Goal: Information Seeking & Learning: Learn about a topic

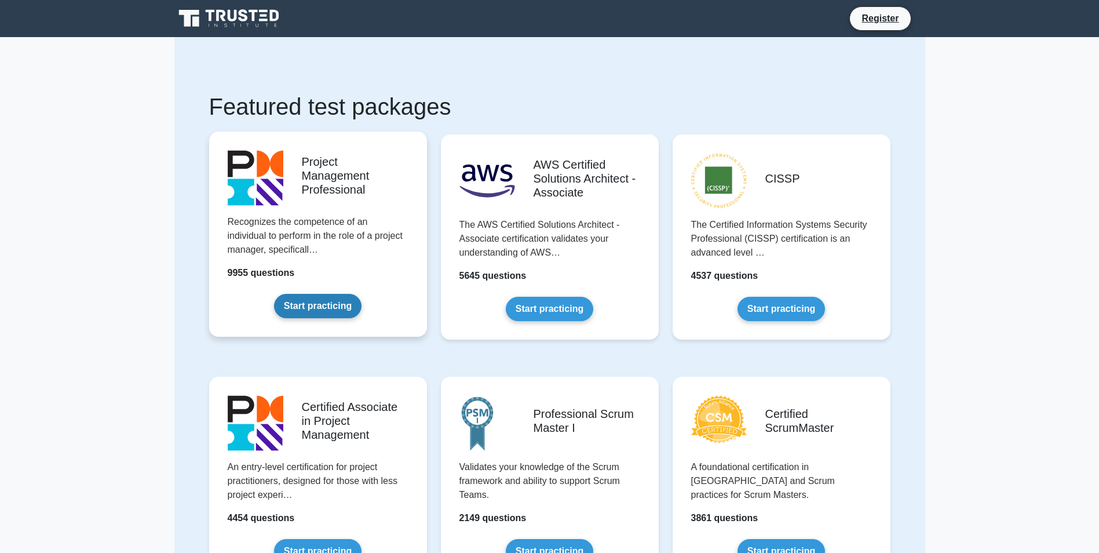
click at [327, 306] on link "Start practicing" at bounding box center [317, 306] width 87 height 24
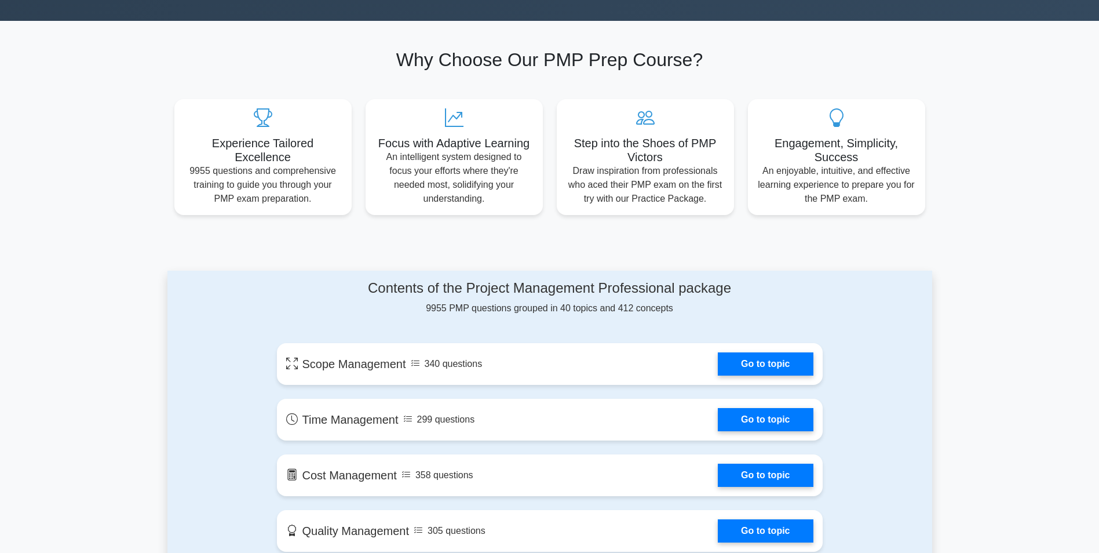
scroll to position [406, 0]
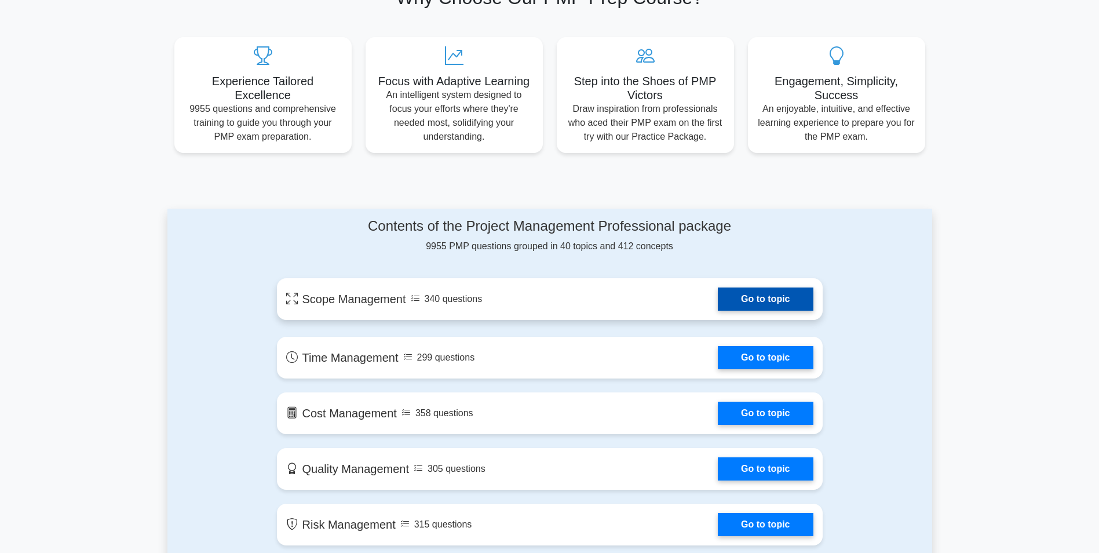
click at [781, 295] on link "Go to topic" at bounding box center [765, 298] width 95 height 23
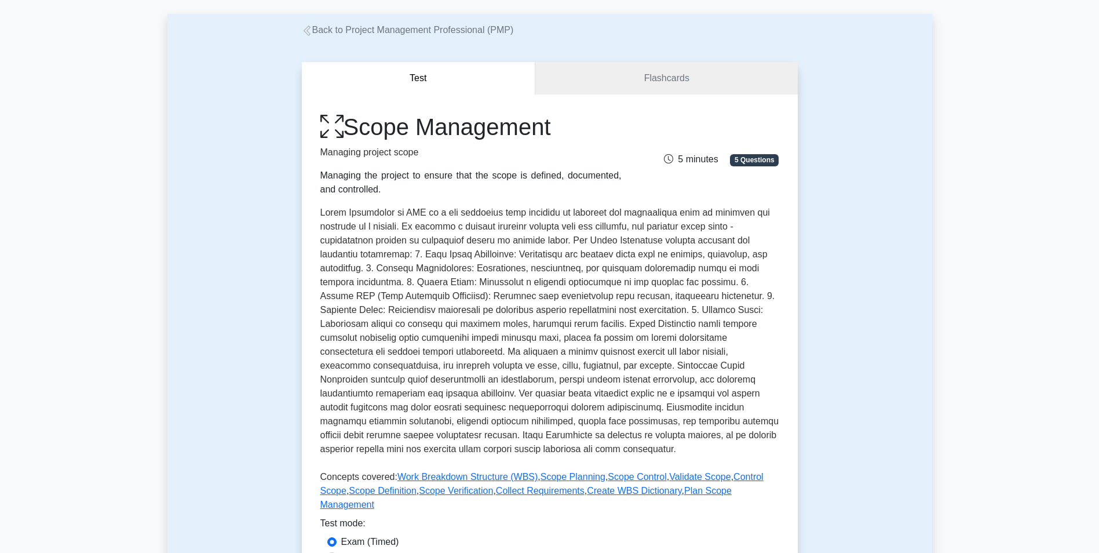
scroll to position [232, 0]
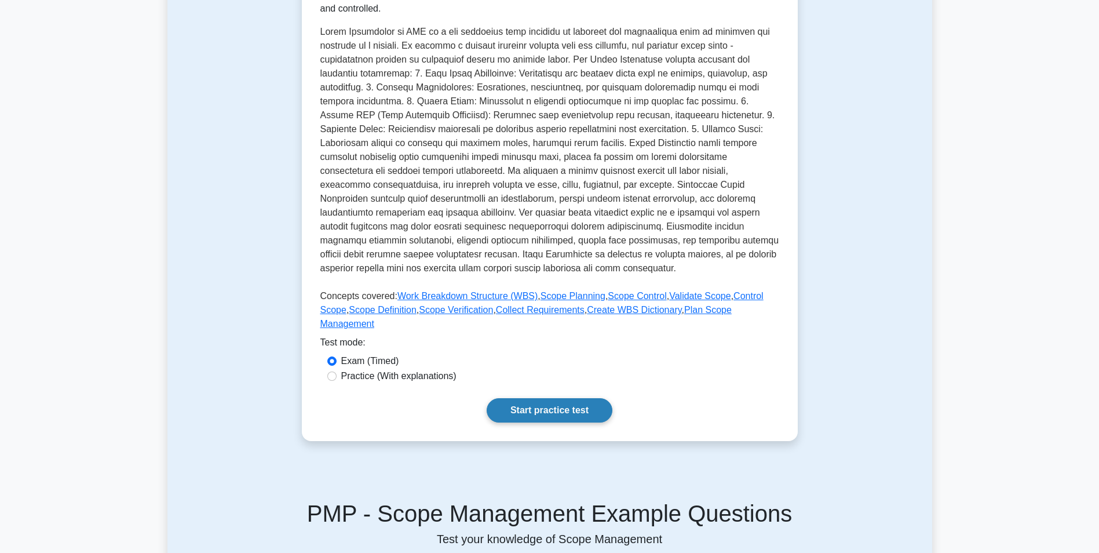
click at [543, 399] on link "Start practice test" at bounding box center [550, 410] width 126 height 24
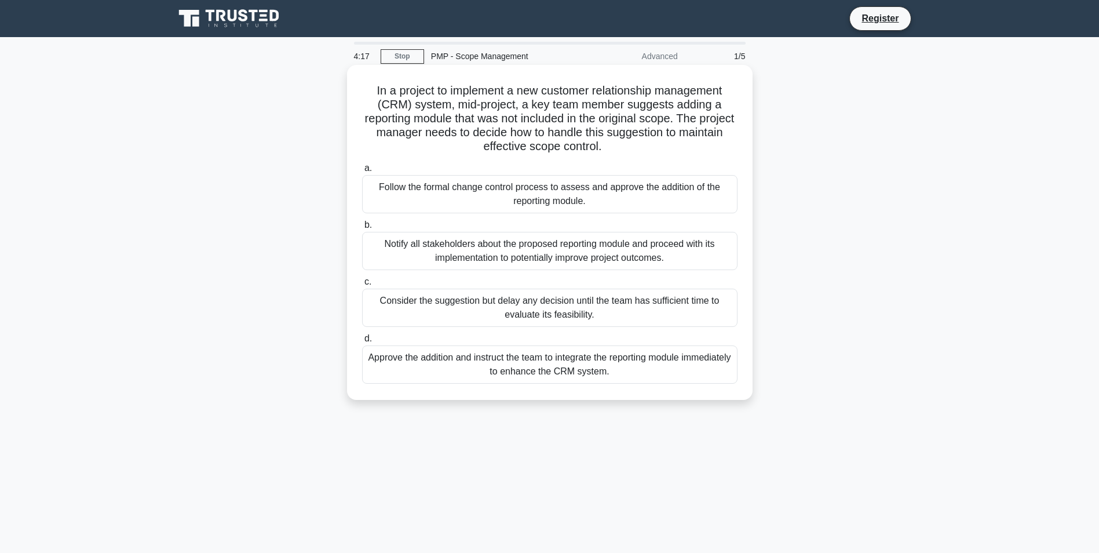
click at [485, 255] on div "Notify all stakeholders about the proposed reporting module and proceed with it…" at bounding box center [549, 251] width 375 height 38
click at [362, 229] on input "b. Notify all stakeholders about the proposed reporting module and proceed with…" at bounding box center [362, 225] width 0 height 8
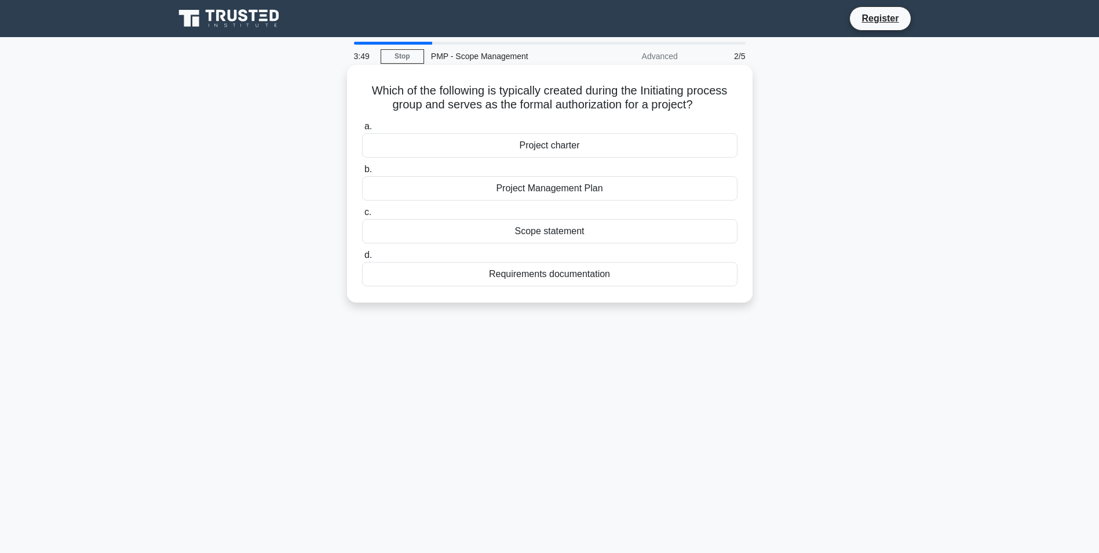
click at [544, 181] on div "Project Management Plan" at bounding box center [549, 188] width 375 height 24
click at [362, 173] on input "b. Project Management Plan" at bounding box center [362, 170] width 0 height 8
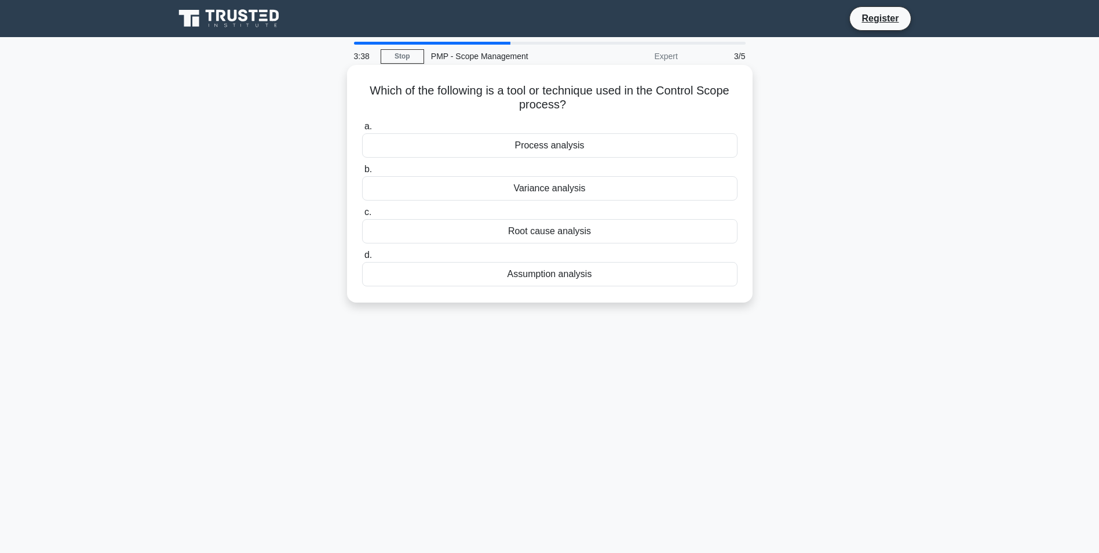
click at [535, 232] on div "Root cause analysis" at bounding box center [549, 231] width 375 height 24
click at [362, 216] on input "c. Root cause analysis" at bounding box center [362, 213] width 0 height 8
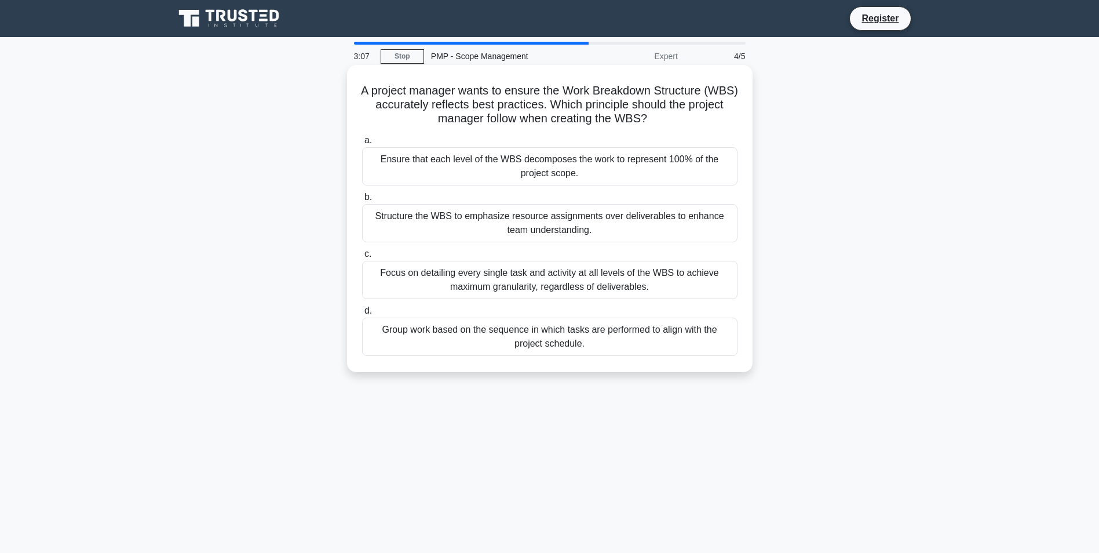
click at [591, 279] on div "Focus on detailing every single task and activity at all levels of the WBS to a…" at bounding box center [549, 280] width 375 height 38
click at [362, 258] on input "c. Focus on detailing every single task and activity at all levels of the WBS t…" at bounding box center [362, 254] width 0 height 8
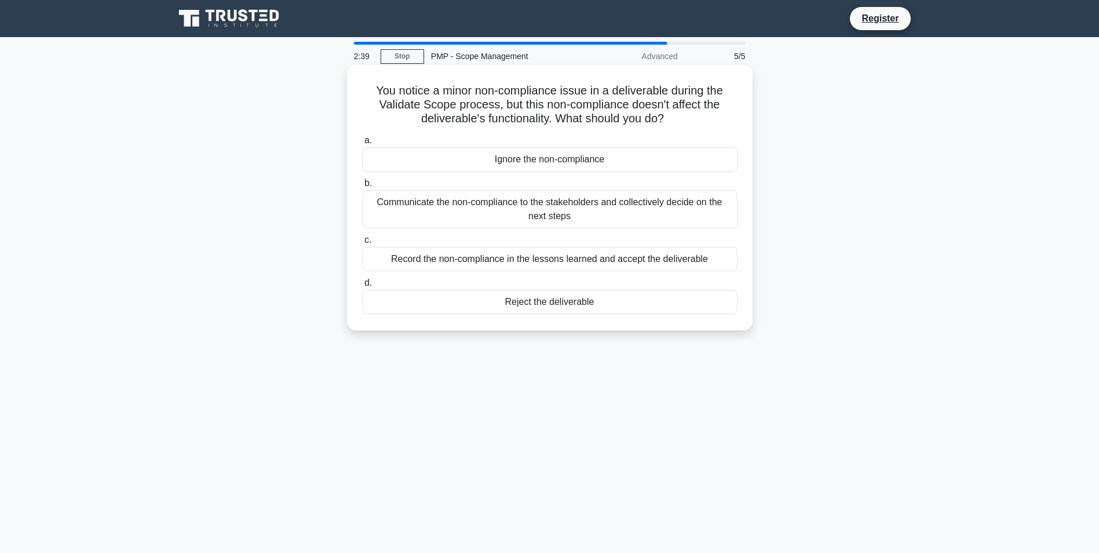
click at [554, 210] on div "Communicate the non-compliance to the stakeholders and collectively decide on t…" at bounding box center [549, 209] width 375 height 38
click at [362, 187] on input "b. Communicate the non-compliance to the stakeholders and collectively decide o…" at bounding box center [362, 184] width 0 height 8
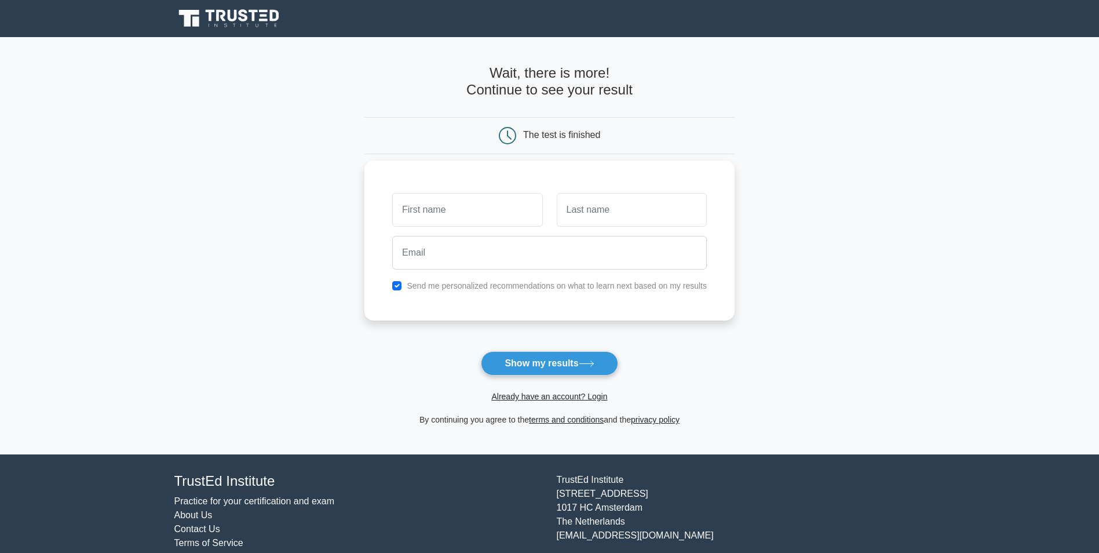
click at [496, 207] on input "text" at bounding box center [467, 210] width 150 height 34
type input "AINEMBABAZI"
click at [589, 206] on input "text" at bounding box center [632, 210] width 150 height 34
type input "NAUME"
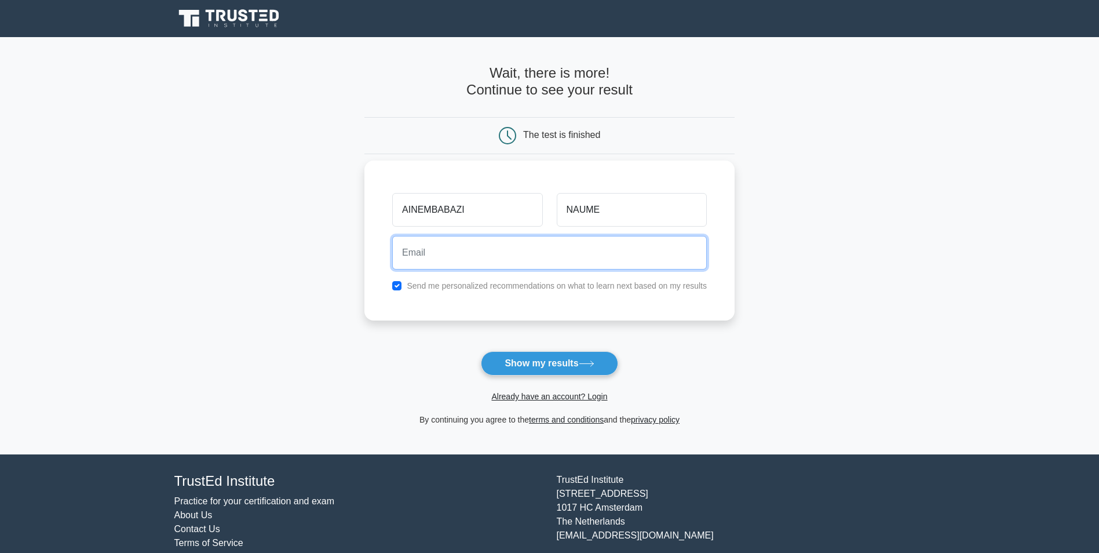
click at [491, 256] on input "email" at bounding box center [549, 253] width 315 height 34
type input "NAUMEAINEMBABAZI25@GMAIL.COM"
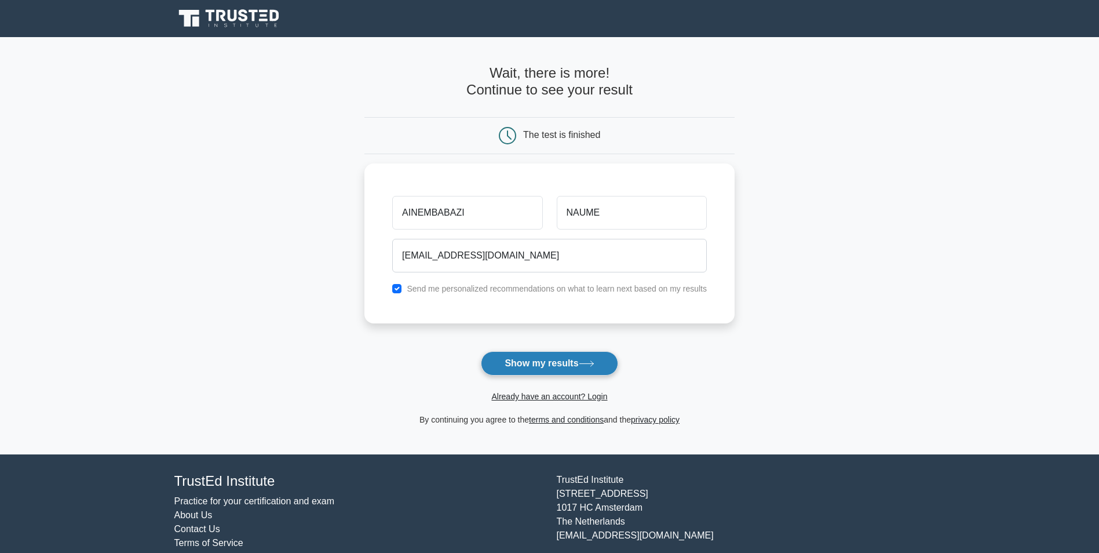
click at [526, 364] on button "Show my results" at bounding box center [549, 363] width 137 height 24
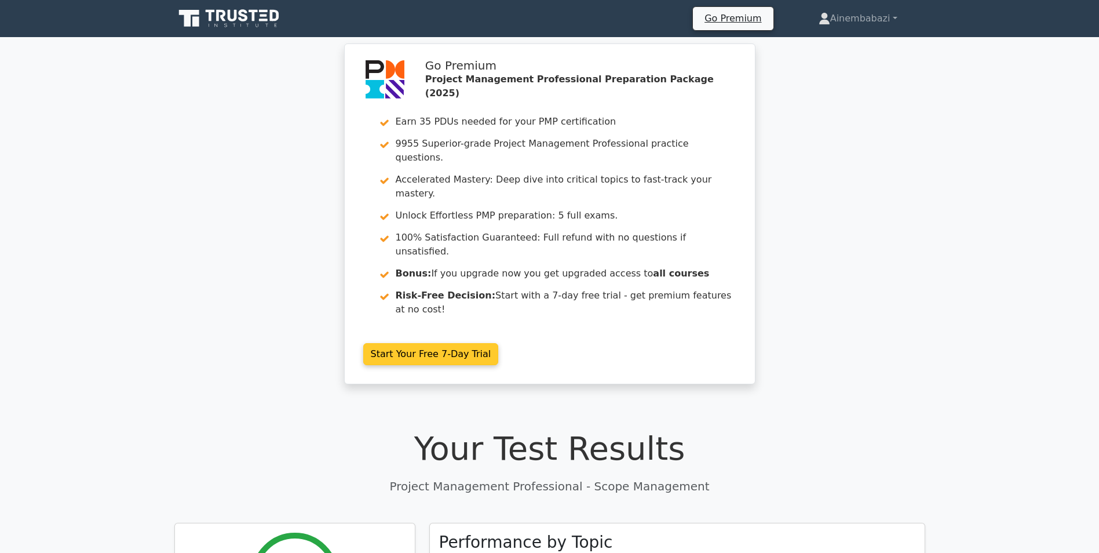
click at [413, 343] on link "Start Your Free 7-Day Trial" at bounding box center [431, 354] width 136 height 22
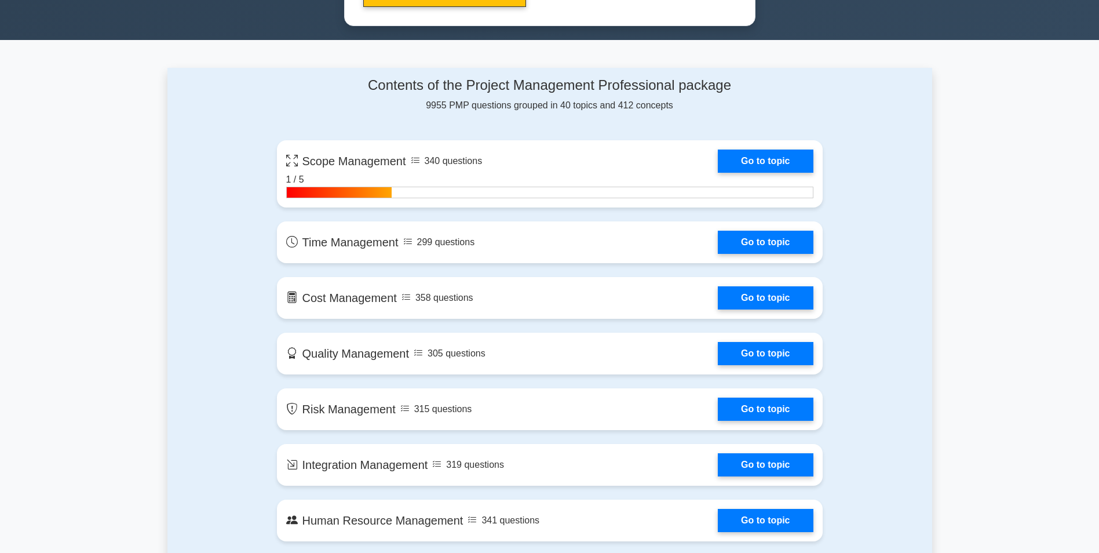
scroll to position [753, 0]
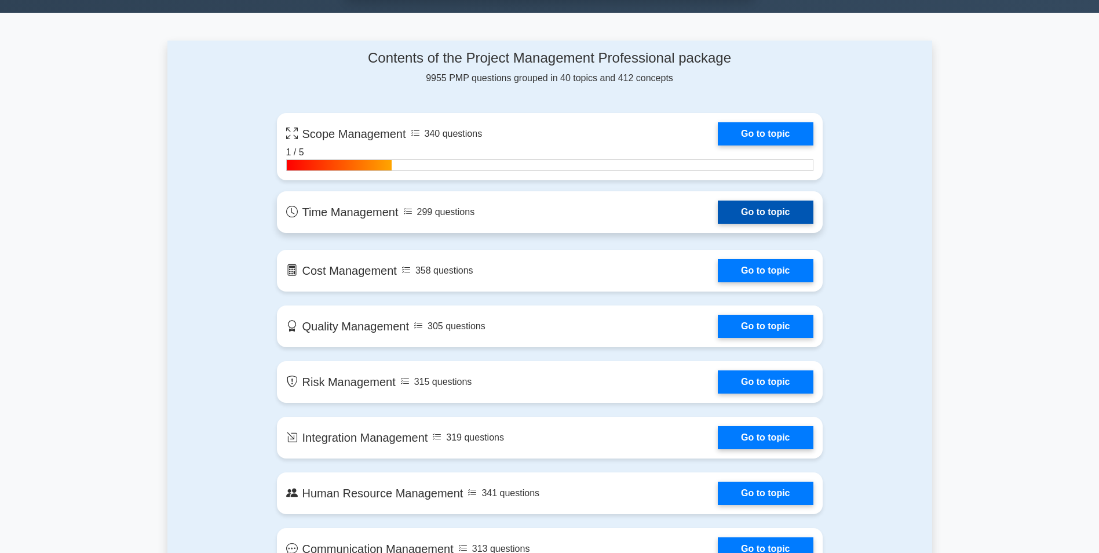
click at [740, 216] on link "Go to topic" at bounding box center [765, 211] width 95 height 23
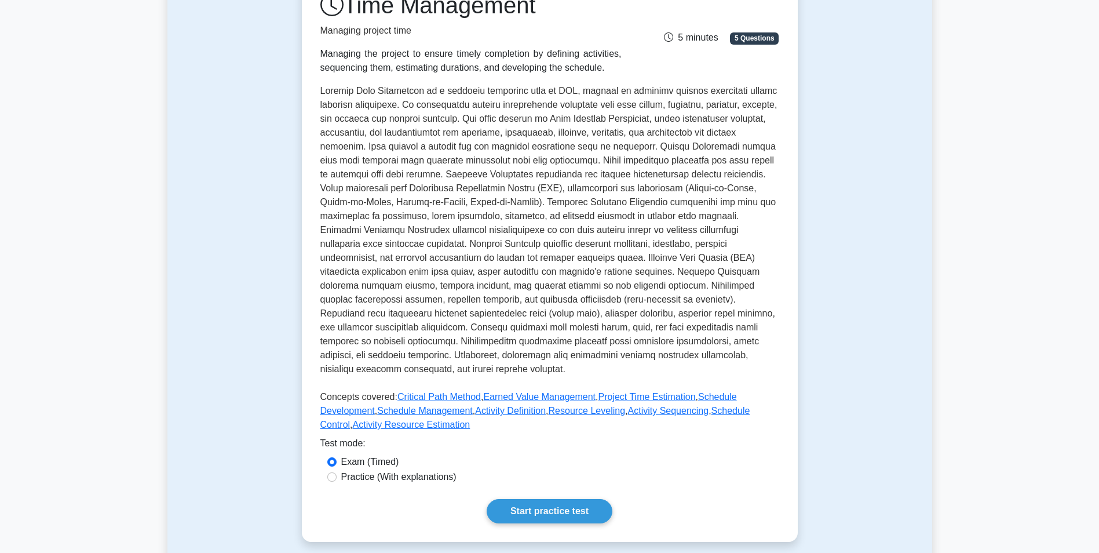
scroll to position [174, 0]
click at [334, 475] on input "Practice (With explanations)" at bounding box center [331, 475] width 9 height 9
radio input "true"
click at [524, 509] on link "Start practice test" at bounding box center [550, 510] width 126 height 24
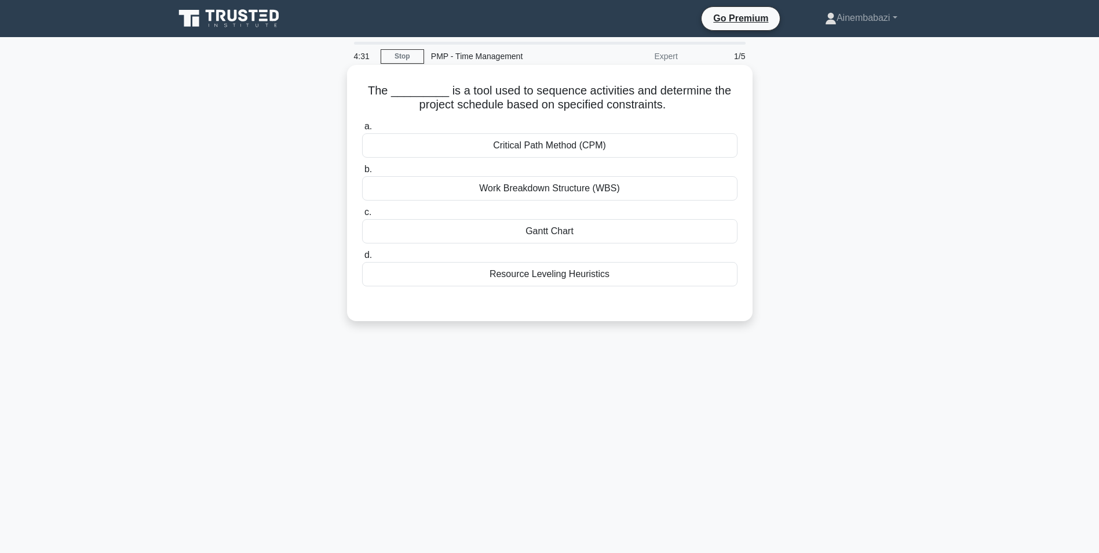
click at [553, 232] on div "Gantt Chart" at bounding box center [549, 231] width 375 height 24
click at [362, 216] on input "c. Gantt Chart" at bounding box center [362, 213] width 0 height 8
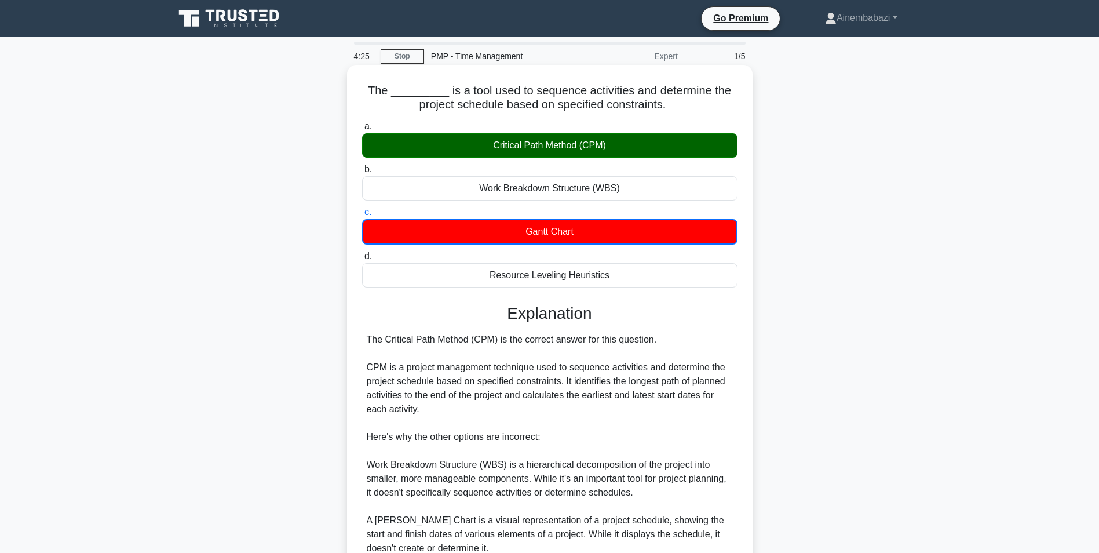
click at [369, 136] on div "Critical Path Method (CPM)" at bounding box center [549, 145] width 375 height 24
click at [362, 130] on input "a. Critical Path Method (CPM)" at bounding box center [362, 127] width 0 height 8
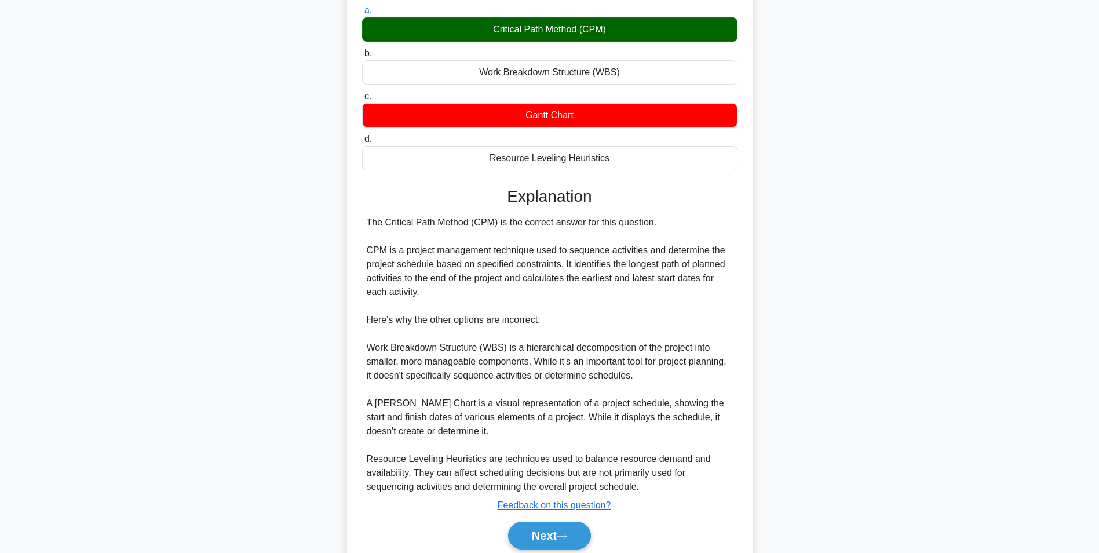
scroll to position [162, 0]
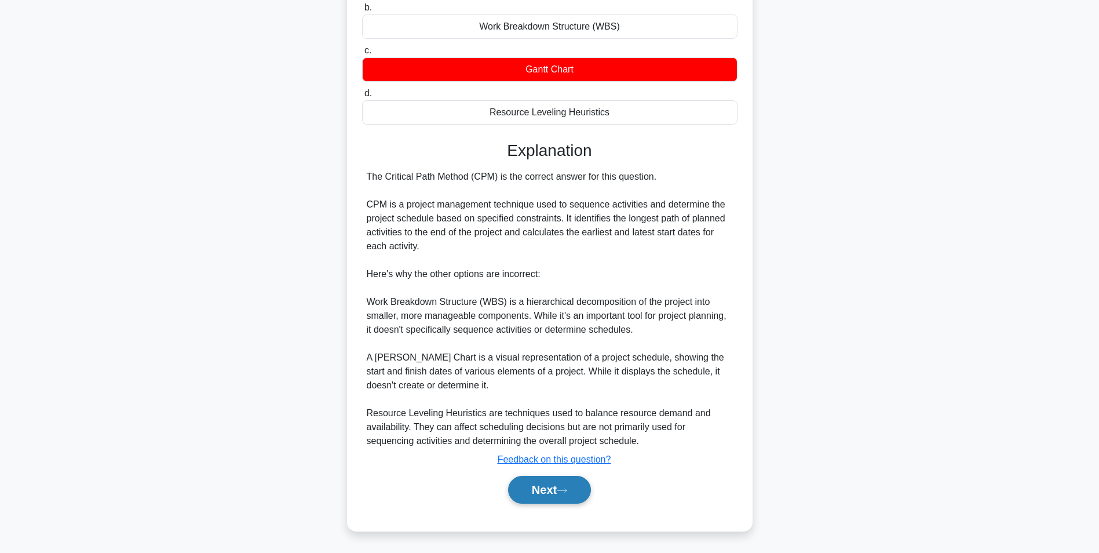
click at [542, 485] on button "Next" at bounding box center [549, 490] width 83 height 28
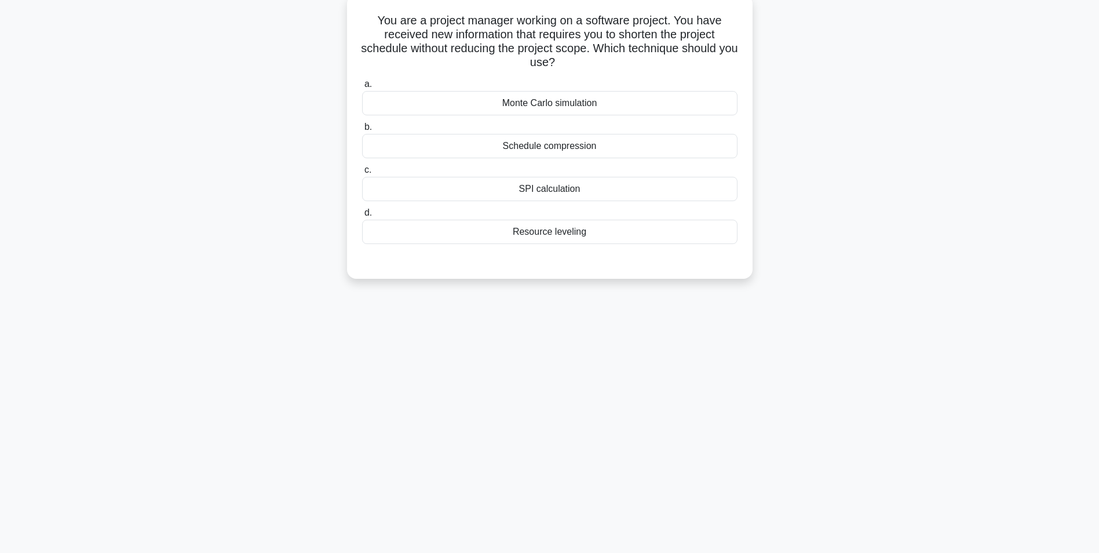
scroll to position [73, 0]
click at [557, 101] on div "Monte Carlo simulation" at bounding box center [549, 100] width 375 height 24
click at [362, 85] on input "a. Monte Carlo simulation" at bounding box center [362, 82] width 0 height 8
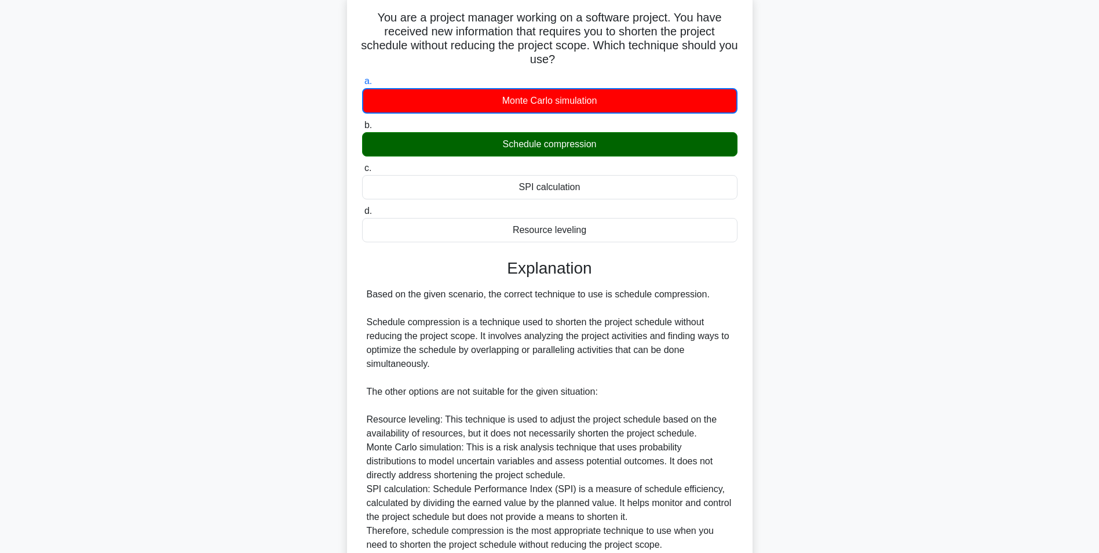
scroll to position [177, 0]
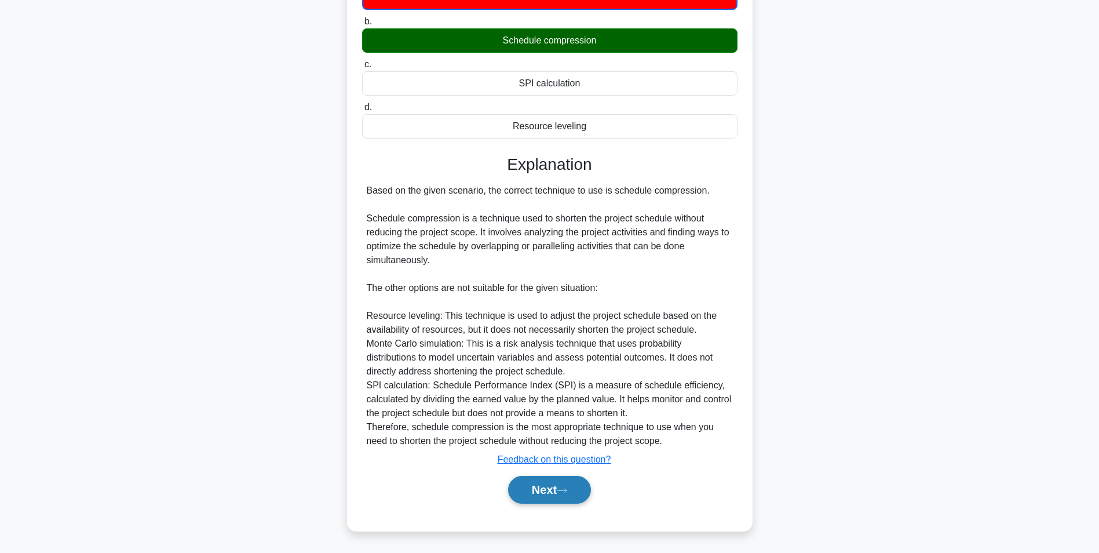
click at [572, 490] on button "Next" at bounding box center [549, 490] width 83 height 28
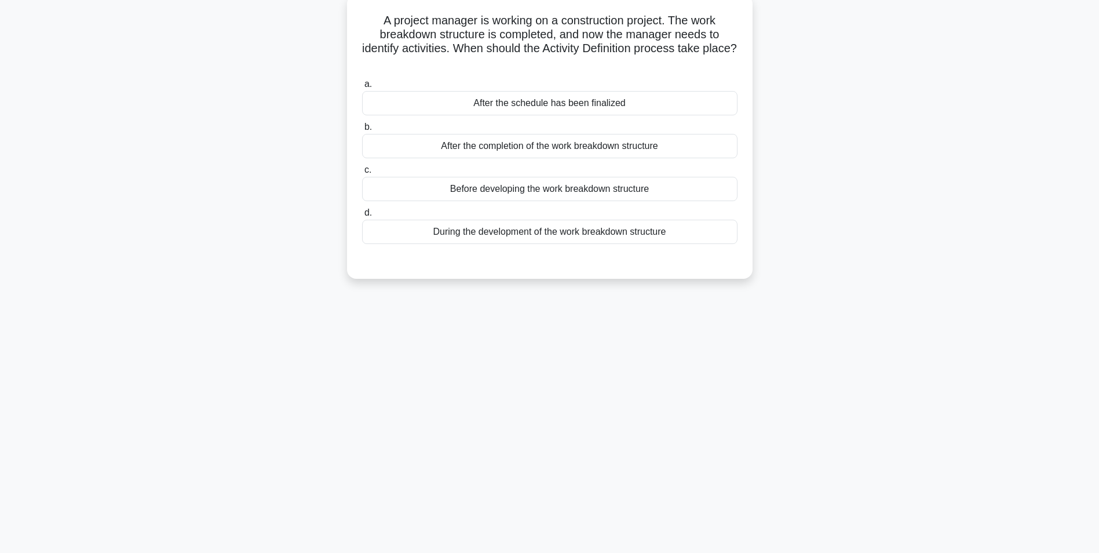
scroll to position [73, 0]
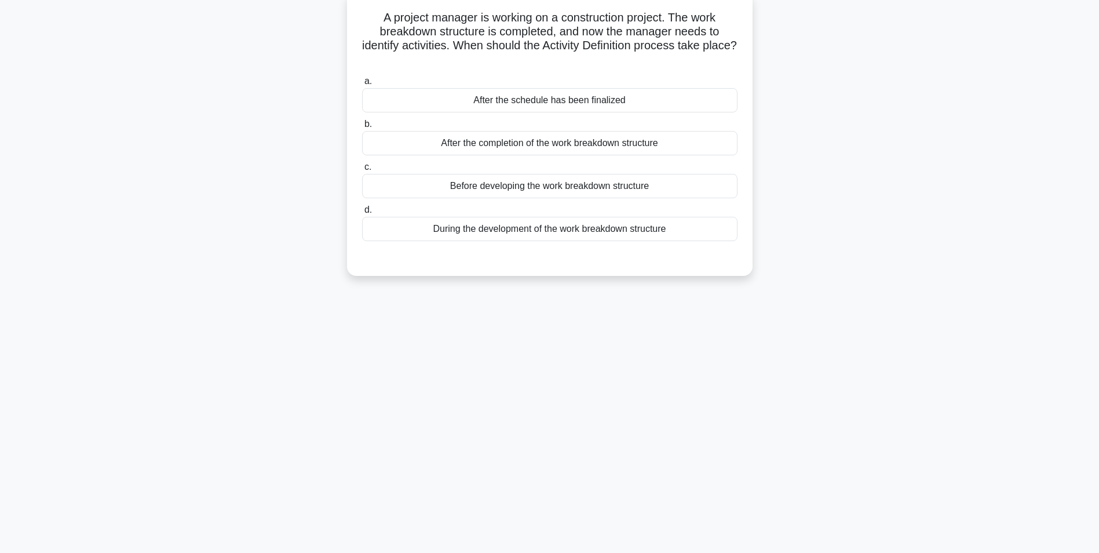
click at [525, 229] on div "During the development of the work breakdown structure" at bounding box center [549, 229] width 375 height 24
click at [362, 214] on input "d. During the development of the work breakdown structure" at bounding box center [362, 210] width 0 height 8
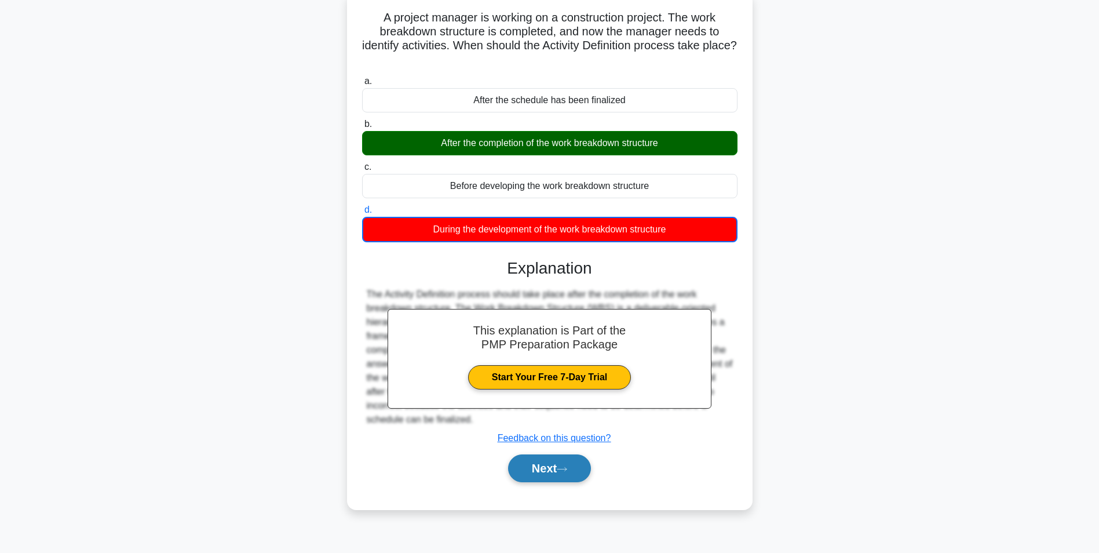
click at [547, 464] on button "Next" at bounding box center [549, 468] width 83 height 28
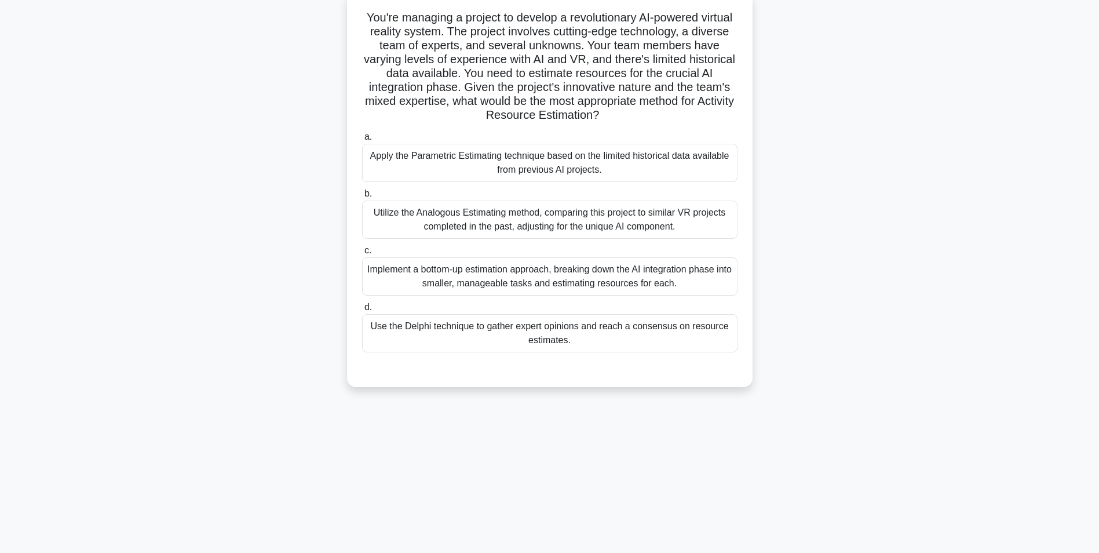
click at [424, 176] on div "Apply the Parametric Estimating technique based on the limited historical data …" at bounding box center [549, 163] width 375 height 38
click at [362, 141] on input "a. Apply the Parametric Estimating technique based on the limited historical da…" at bounding box center [362, 137] width 0 height 8
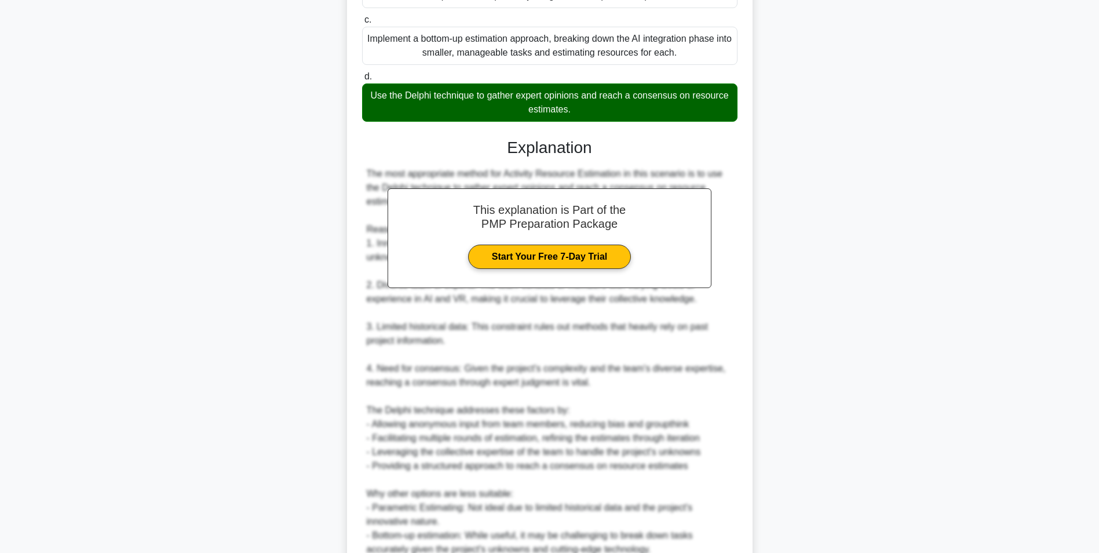
scroll to position [497, 0]
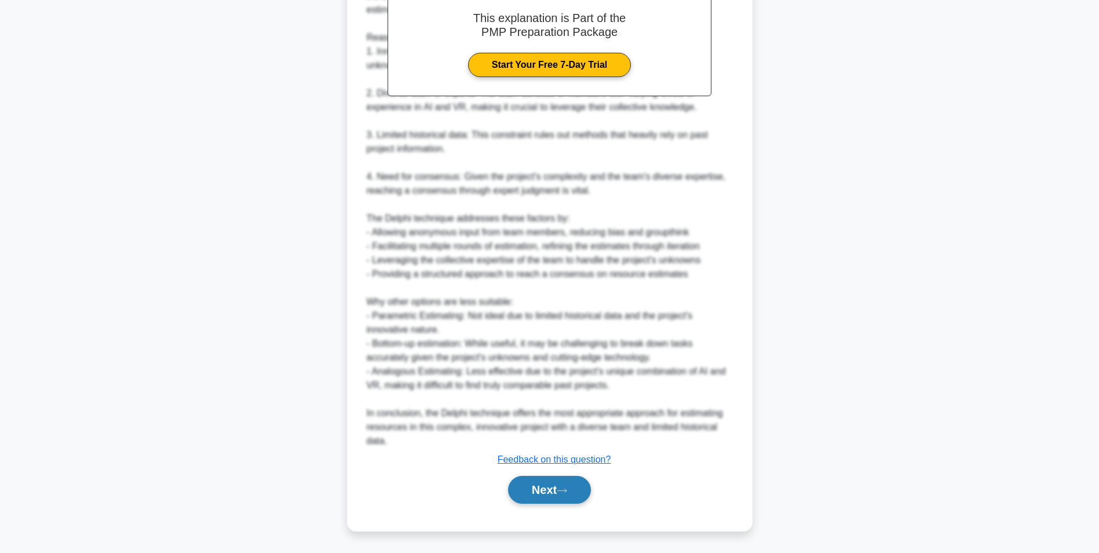
click at [542, 477] on button "Next" at bounding box center [549, 490] width 83 height 28
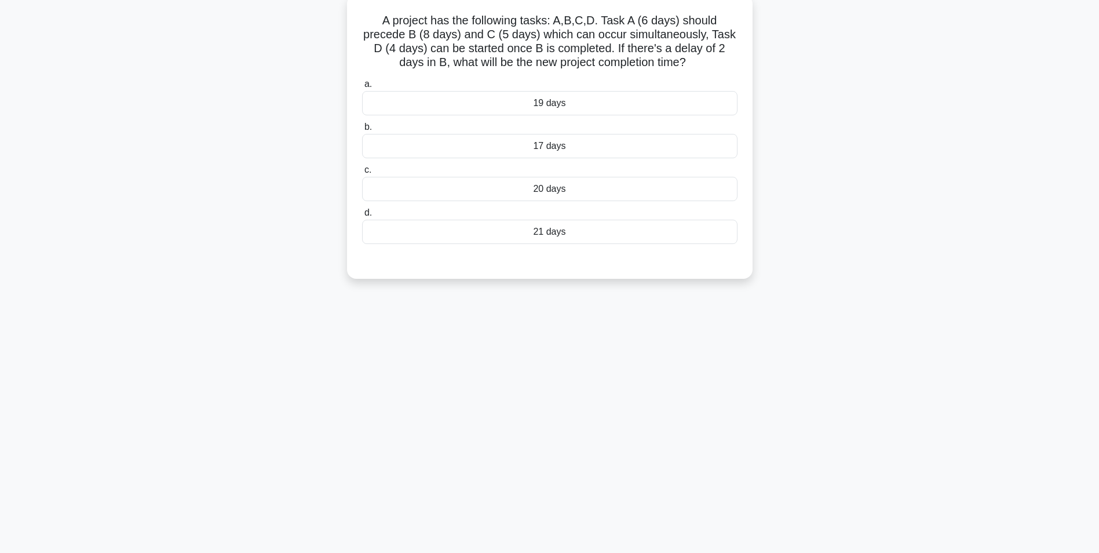
scroll to position [73, 0]
click at [547, 485] on div "1:05 Stop PMP - Time Management Expert 5/5 A project has the following tasks: A…" at bounding box center [549, 258] width 765 height 579
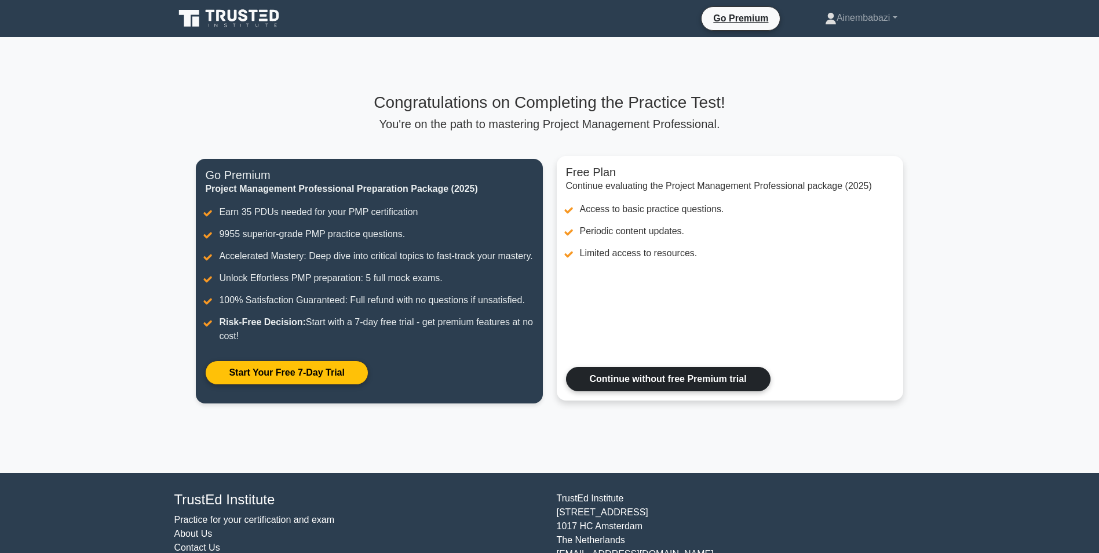
click at [637, 391] on link "Continue without free Premium trial" at bounding box center [668, 379] width 204 height 24
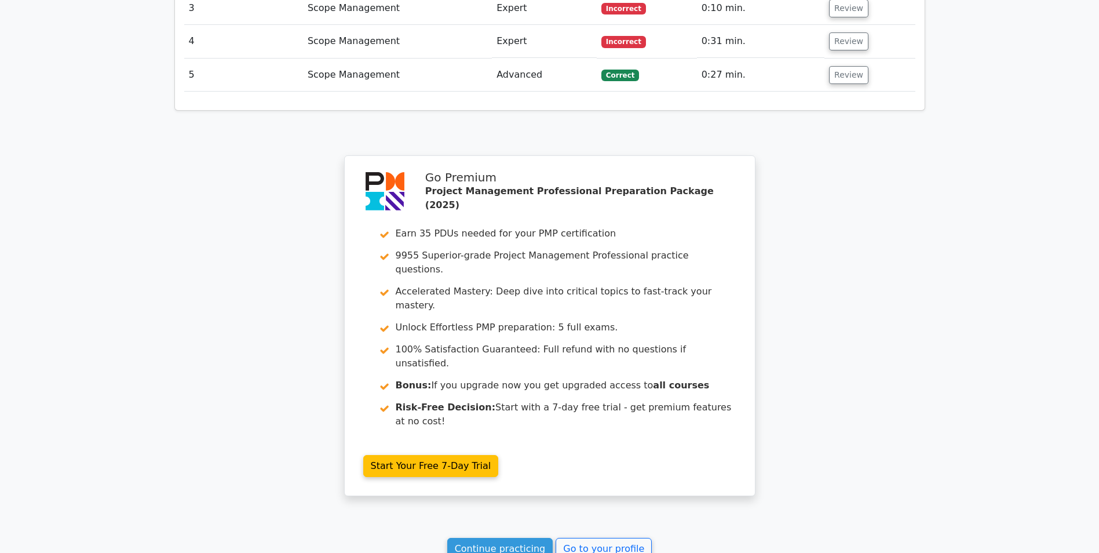
scroll to position [1616, 0]
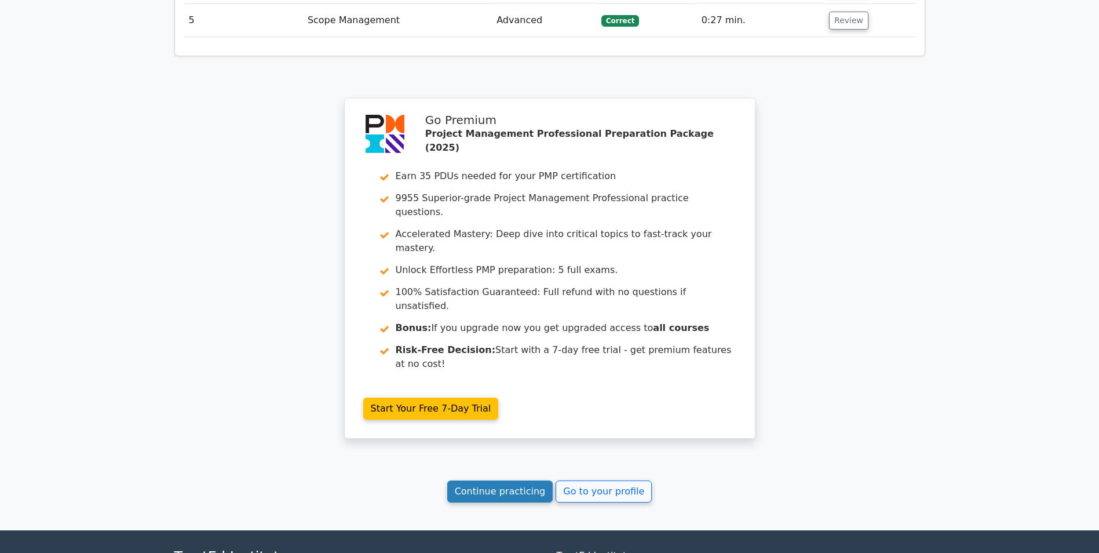
click at [482, 480] on link "Continue practicing" at bounding box center [500, 491] width 106 height 22
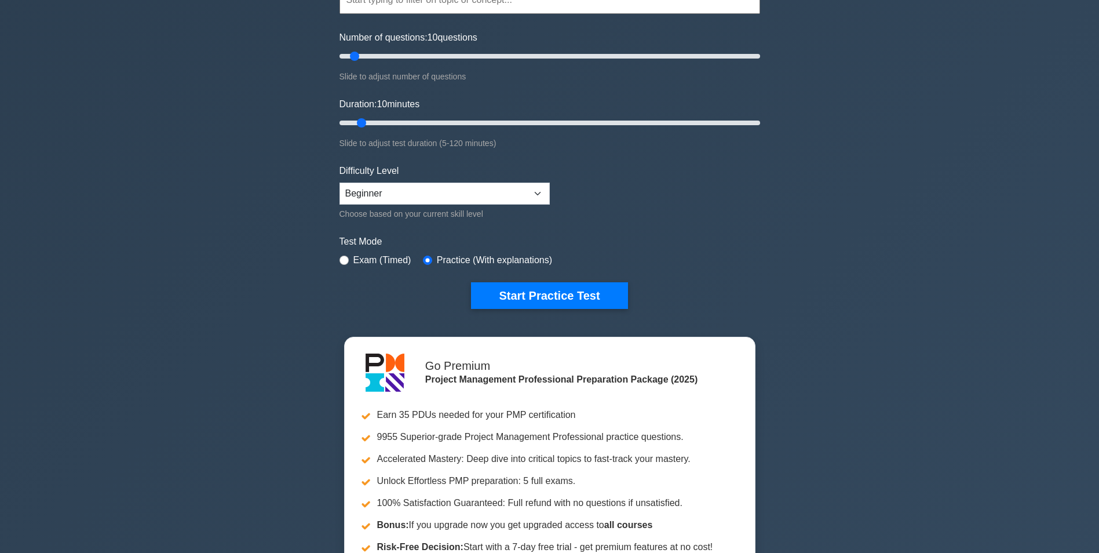
scroll to position [290, 0]
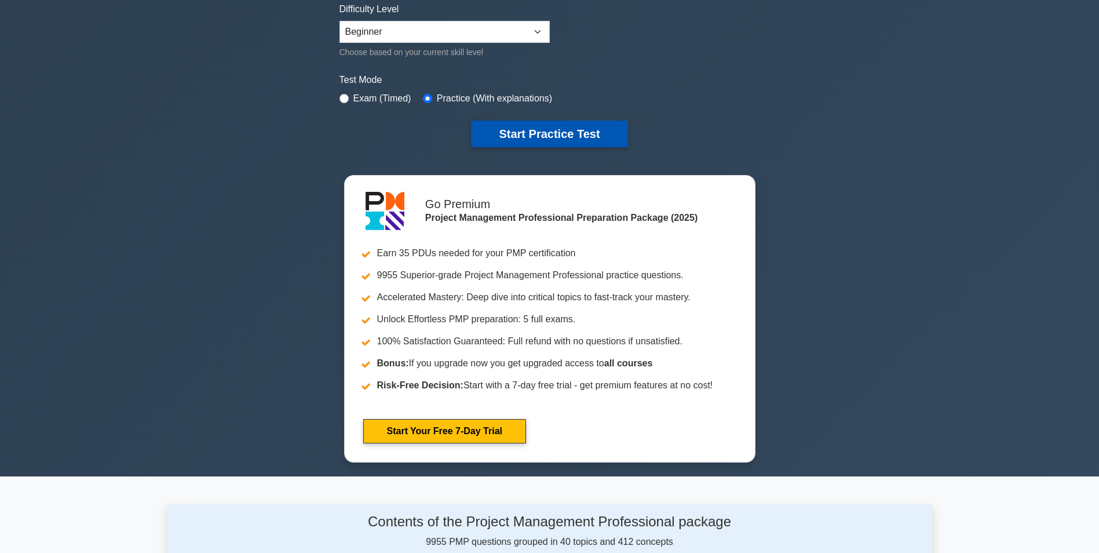
click at [506, 134] on button "Start Practice Test" at bounding box center [549, 133] width 156 height 27
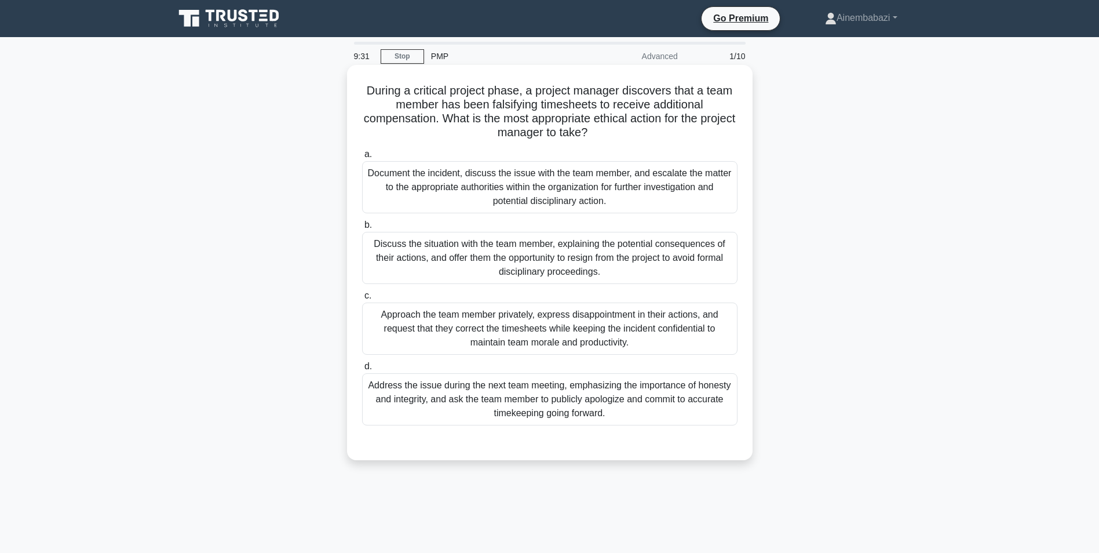
click at [558, 201] on div "Document the incident, discuss the issue with the team member, and escalate the…" at bounding box center [549, 187] width 375 height 52
click at [362, 158] on input "a. Document the incident, discuss the issue with the team member, and escalate …" at bounding box center [362, 155] width 0 height 8
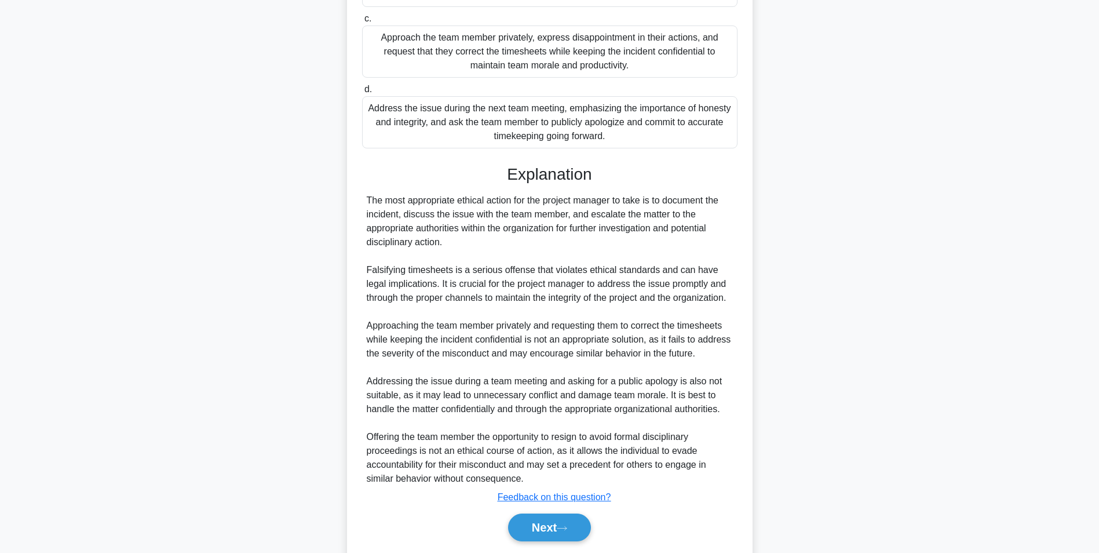
scroll to position [315, 0]
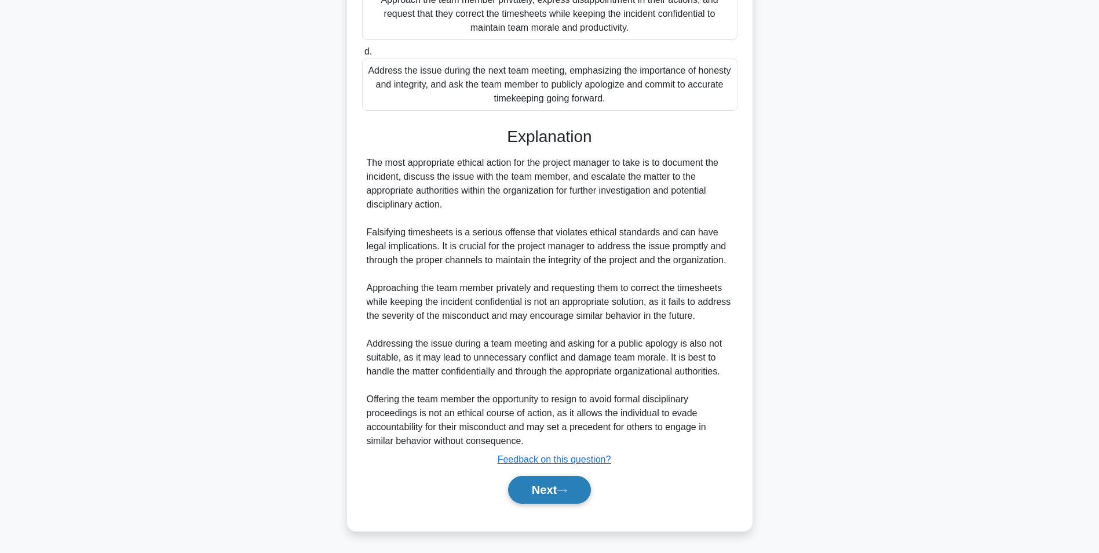
click at [542, 487] on button "Next" at bounding box center [549, 490] width 83 height 28
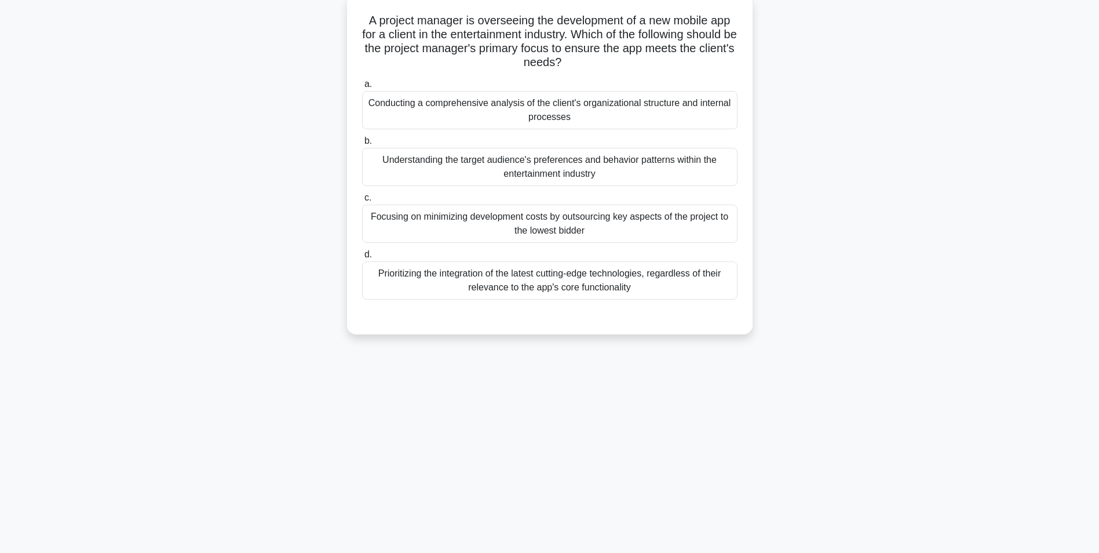
scroll to position [73, 0]
click at [544, 168] on div "Understanding the target audience's preferences and behavior patterns within th…" at bounding box center [549, 164] width 375 height 38
click at [362, 142] on input "b. Understanding the target audience's preferences and behavior patterns within…" at bounding box center [362, 138] width 0 height 8
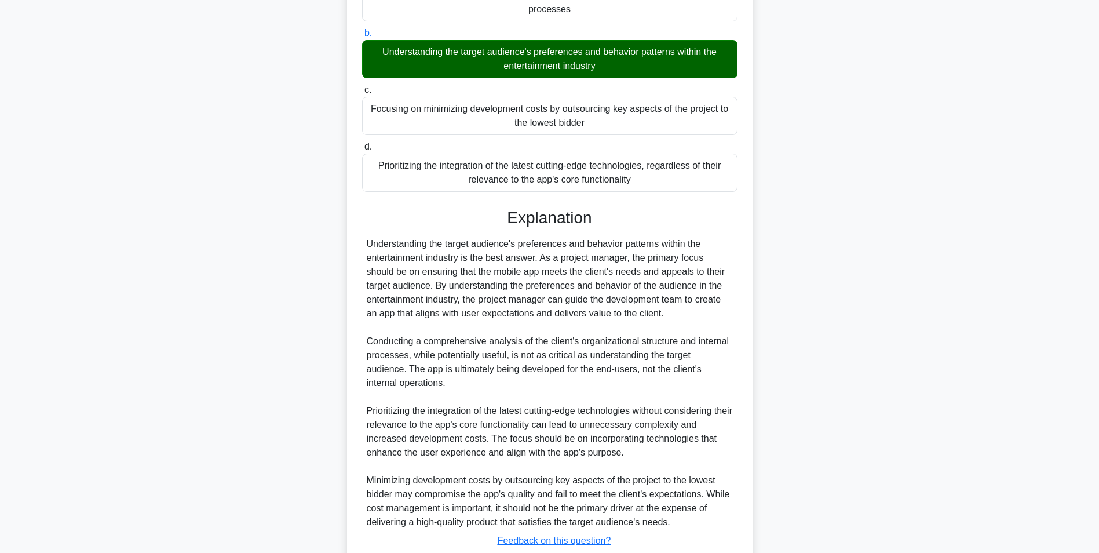
scroll to position [260, 0]
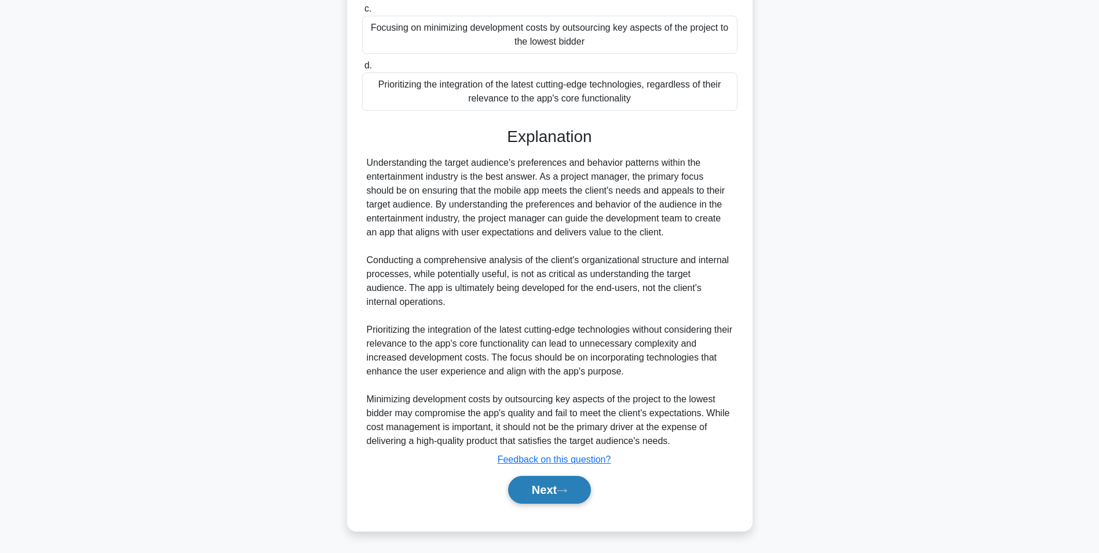
click at [529, 497] on button "Next" at bounding box center [549, 490] width 83 height 28
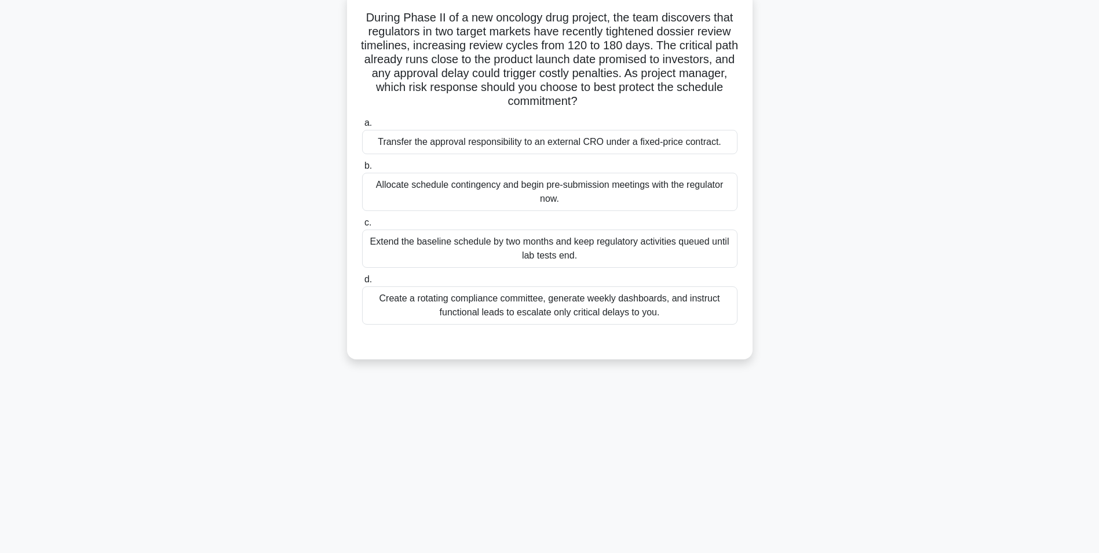
click at [605, 304] on div "Create a rotating compliance committee, generate weekly dashboards, and instruc…" at bounding box center [549, 305] width 375 height 38
click at [362, 283] on input "d. Create a rotating compliance committee, generate weekly dashboards, and inst…" at bounding box center [362, 280] width 0 height 8
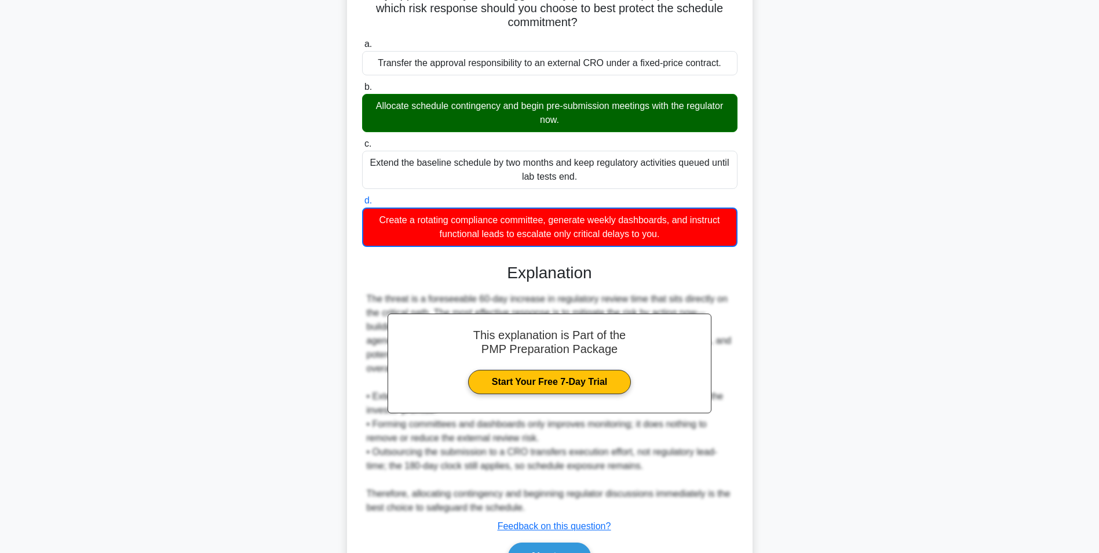
scroll to position [219, 0]
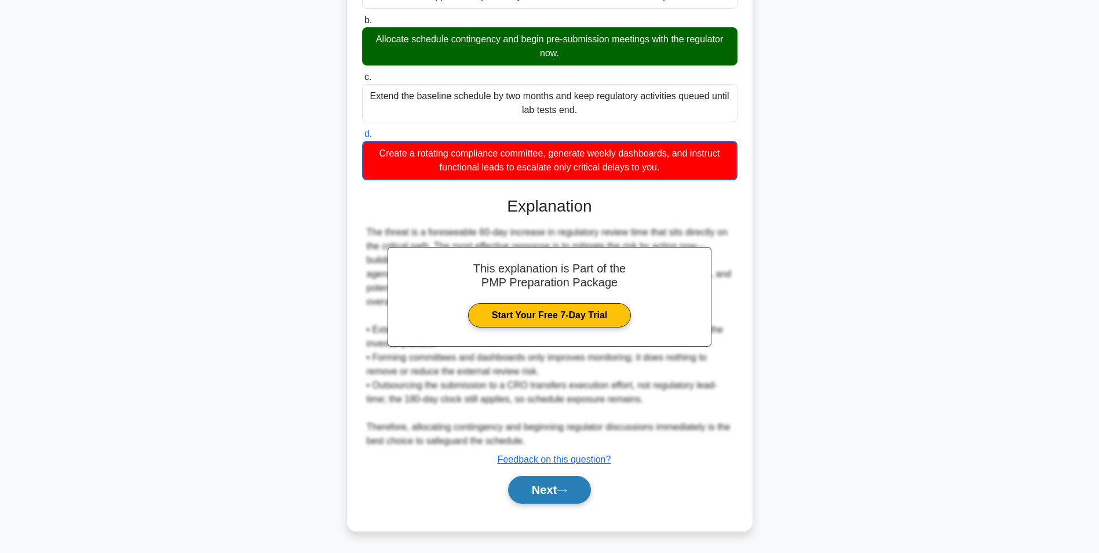
click at [562, 488] on icon at bounding box center [562, 490] width 10 height 6
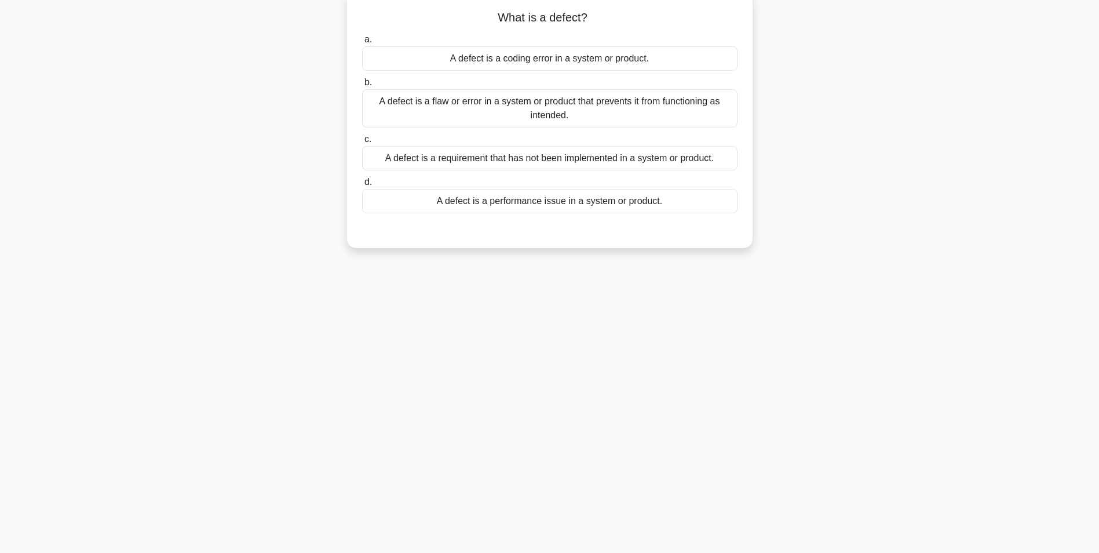
click at [584, 100] on div "A defect is a flaw or error in a system or product that prevents it from functi…" at bounding box center [549, 108] width 375 height 38
click at [362, 86] on input "b. A defect is a flaw or error in a system or product that prevents it from fun…" at bounding box center [362, 83] width 0 height 8
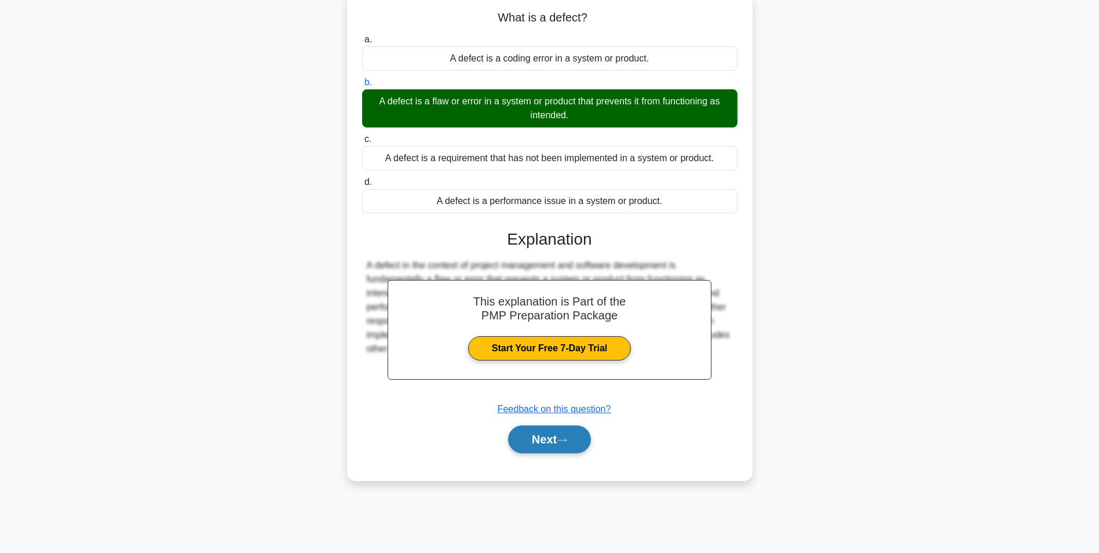
click at [573, 430] on button "Next" at bounding box center [549, 439] width 83 height 28
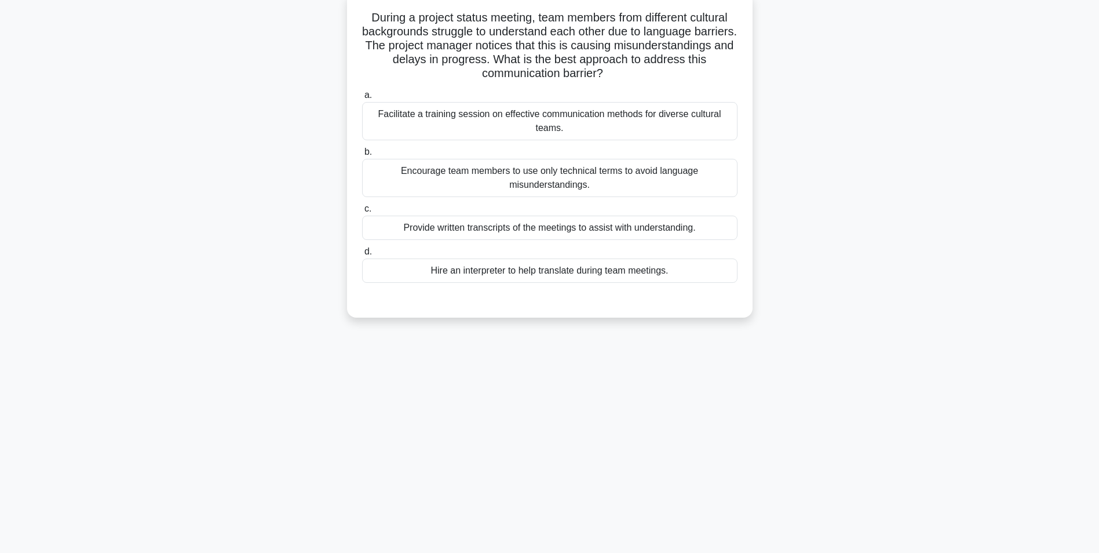
click at [601, 171] on div "Encourage team members to use only technical terms to avoid language misunderst…" at bounding box center [549, 178] width 375 height 38
click at [362, 156] on input "b. Encourage team members to use only technical terms to avoid language misunde…" at bounding box center [362, 152] width 0 height 8
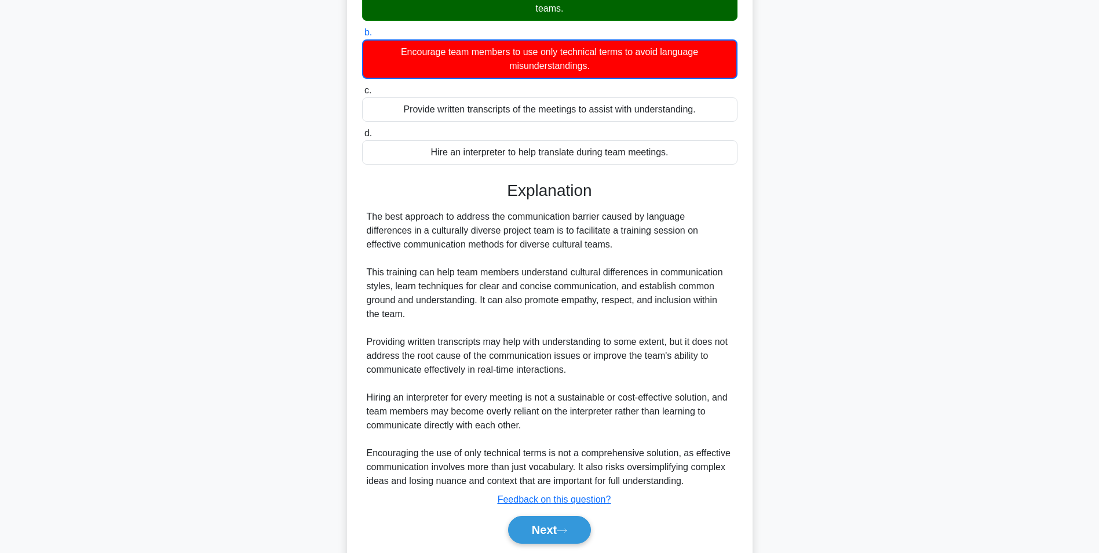
scroll to position [233, 0]
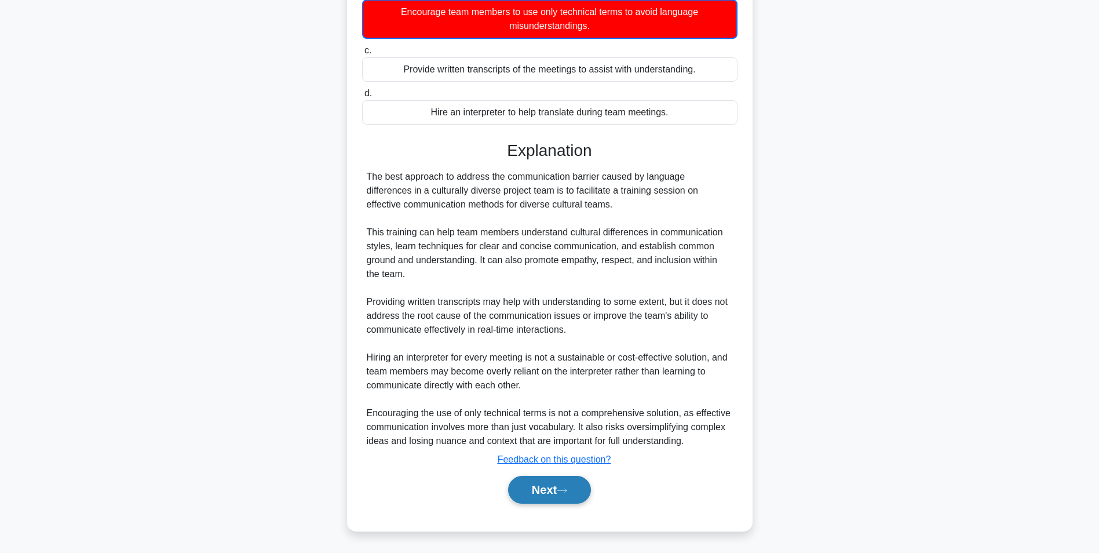
click at [554, 485] on button "Next" at bounding box center [549, 490] width 83 height 28
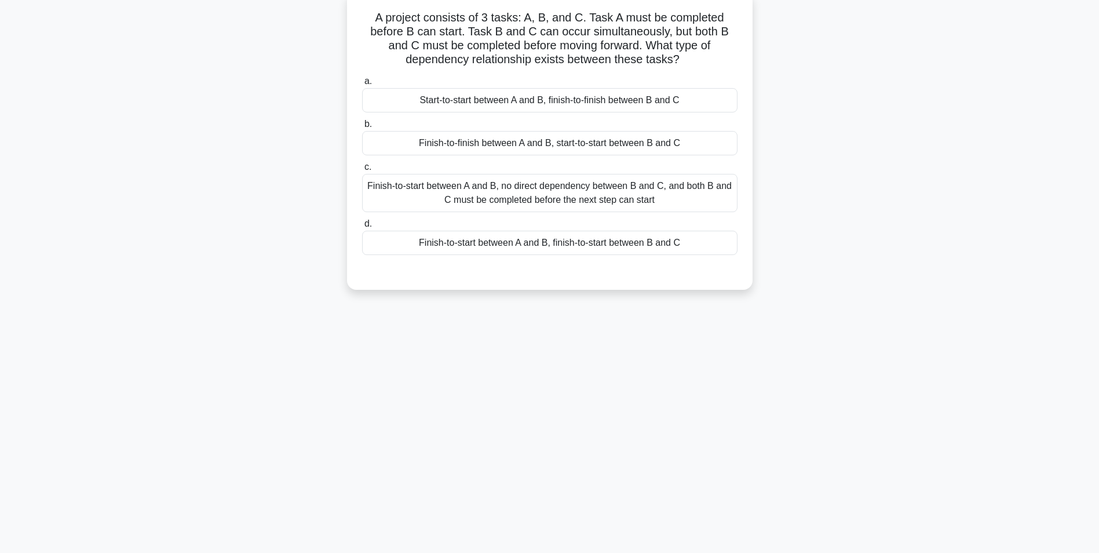
click at [528, 140] on div "Finish-to-finish between A and B, start-to-start between B and C" at bounding box center [549, 143] width 375 height 24
click at [362, 128] on input "b. Finish-to-finish between A and B, start-to-start between B and C" at bounding box center [362, 124] width 0 height 8
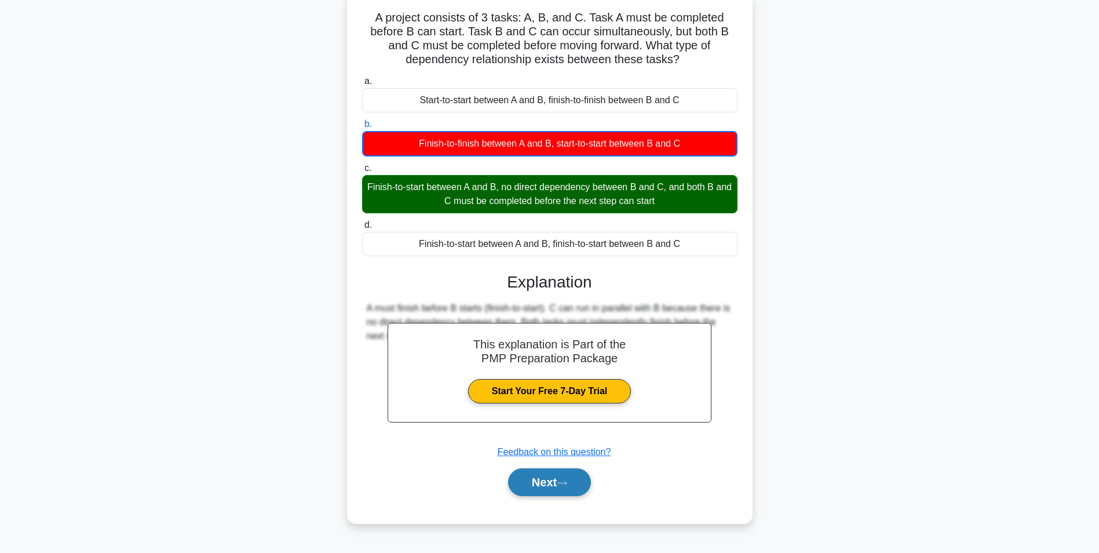
click at [567, 486] on icon at bounding box center [562, 483] width 10 height 6
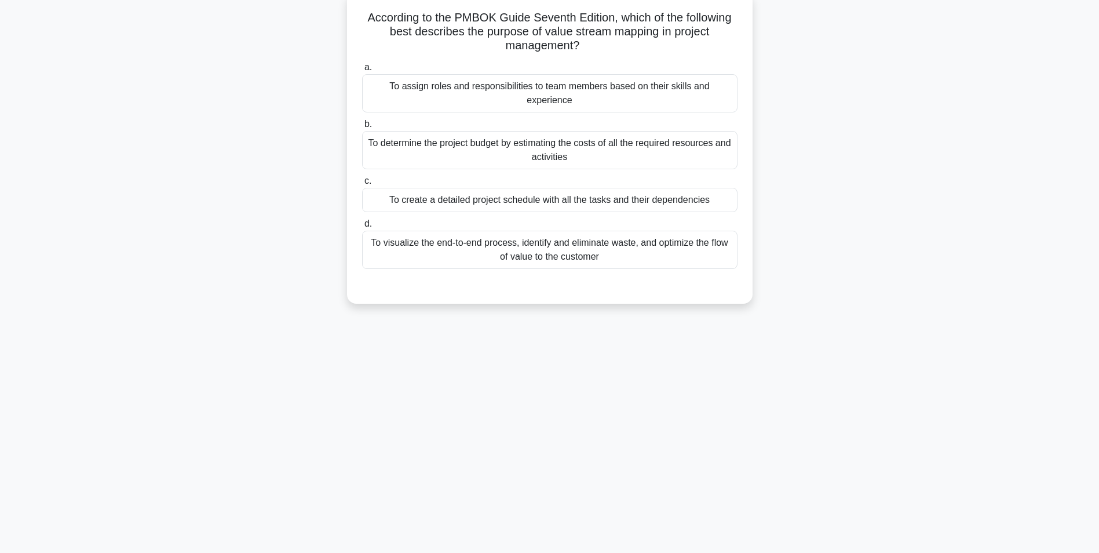
click at [466, 86] on div "To assign roles and responsibilities to team members based on their skills and …" at bounding box center [549, 93] width 375 height 38
click at [362, 71] on input "a. To assign roles and responsibilities to team members based on their skills a…" at bounding box center [362, 68] width 0 height 8
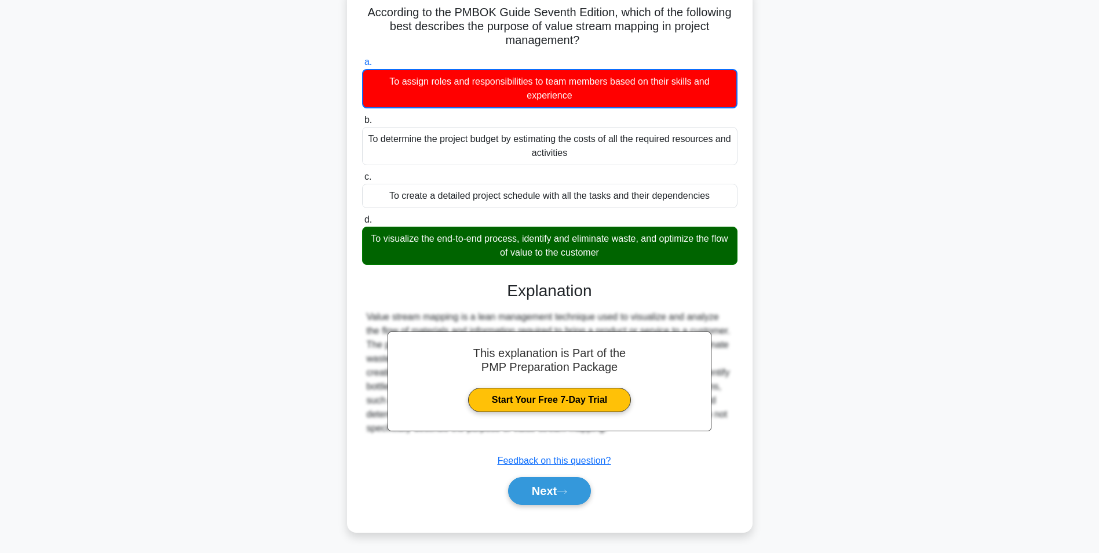
scroll to position [80, 0]
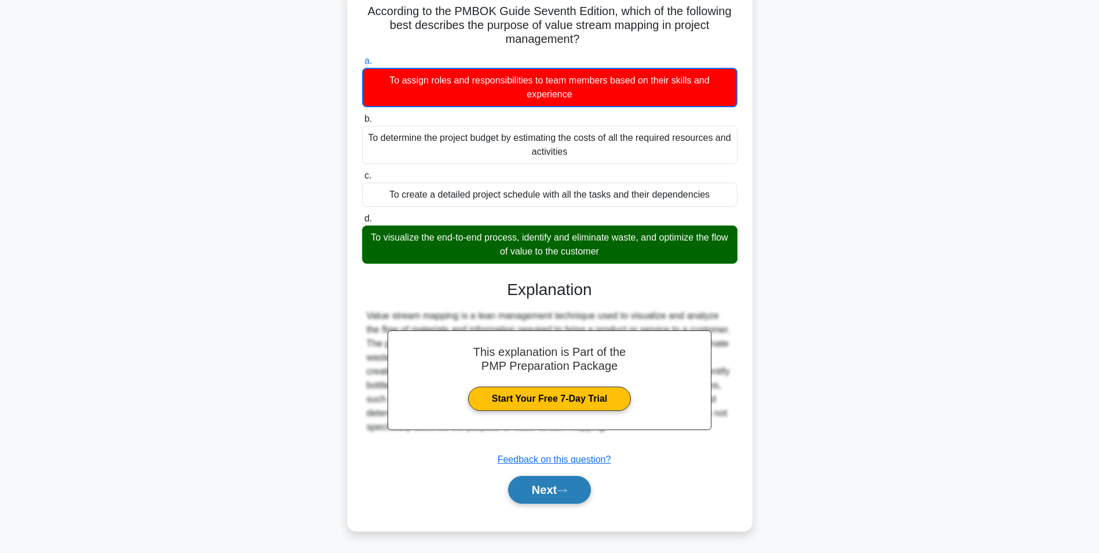
click at [525, 491] on button "Next" at bounding box center [549, 490] width 83 height 28
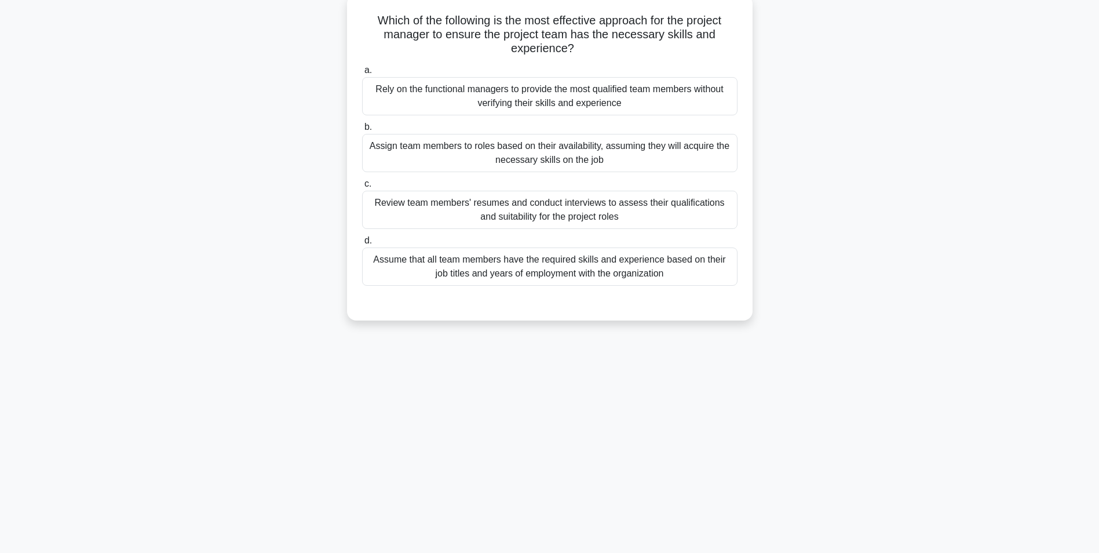
scroll to position [73, 0]
click at [444, 203] on div "Review team members' resumes and conduct interviews to assess their qualificati…" at bounding box center [549, 207] width 375 height 38
click at [362, 185] on input "c. Review team members' resumes and conduct interviews to assess their qualific…" at bounding box center [362, 181] width 0 height 8
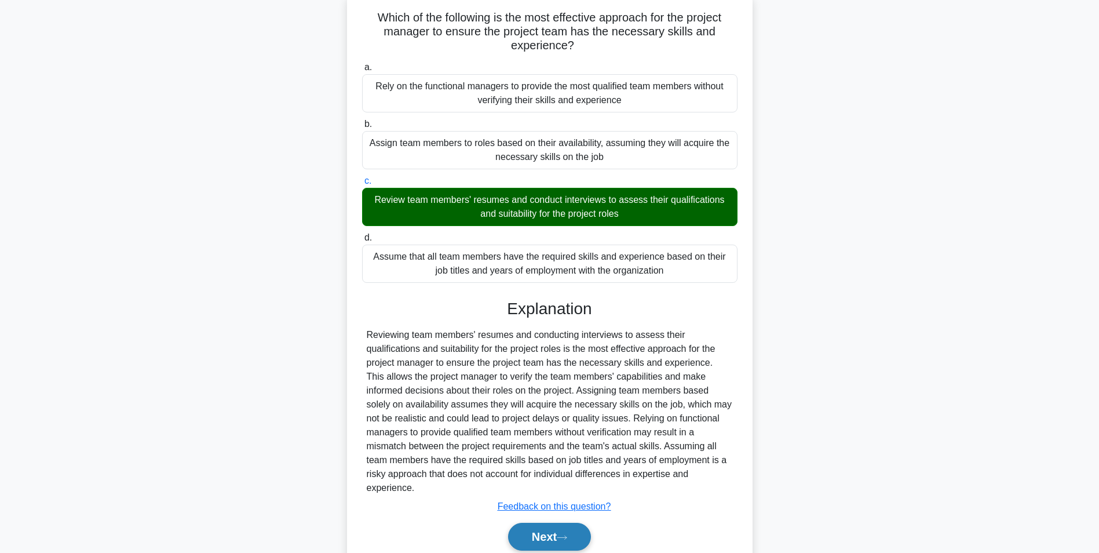
click at [536, 523] on button "Next" at bounding box center [549, 537] width 83 height 28
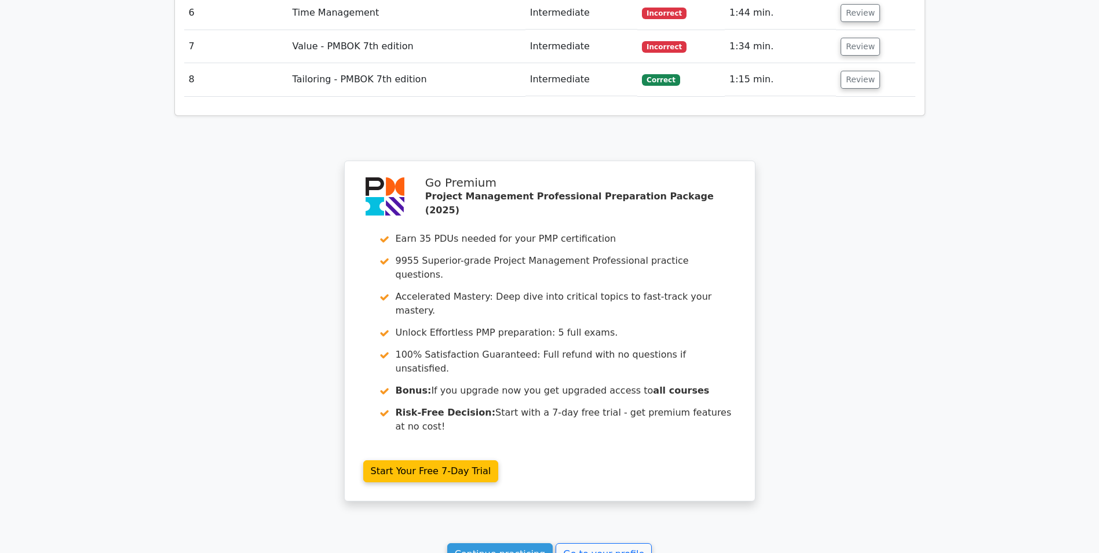
scroll to position [2032, 0]
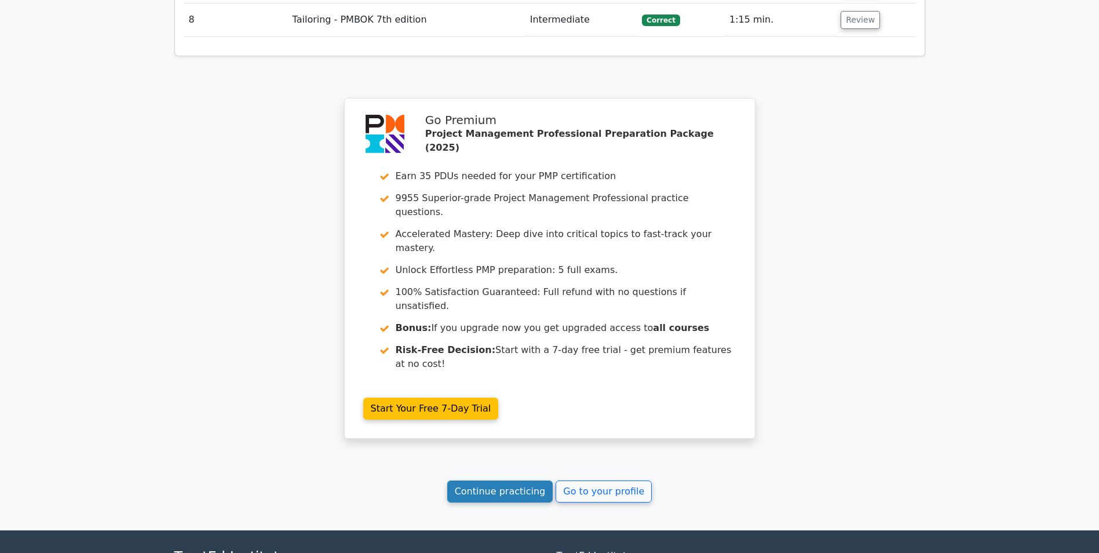
click at [479, 480] on link "Continue practicing" at bounding box center [500, 491] width 106 height 22
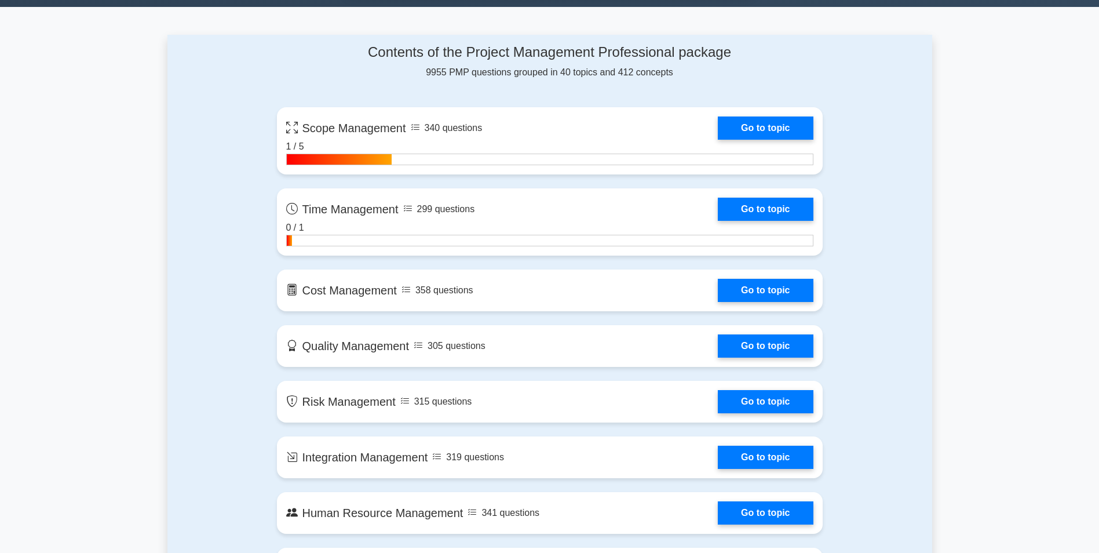
scroll to position [811, 0]
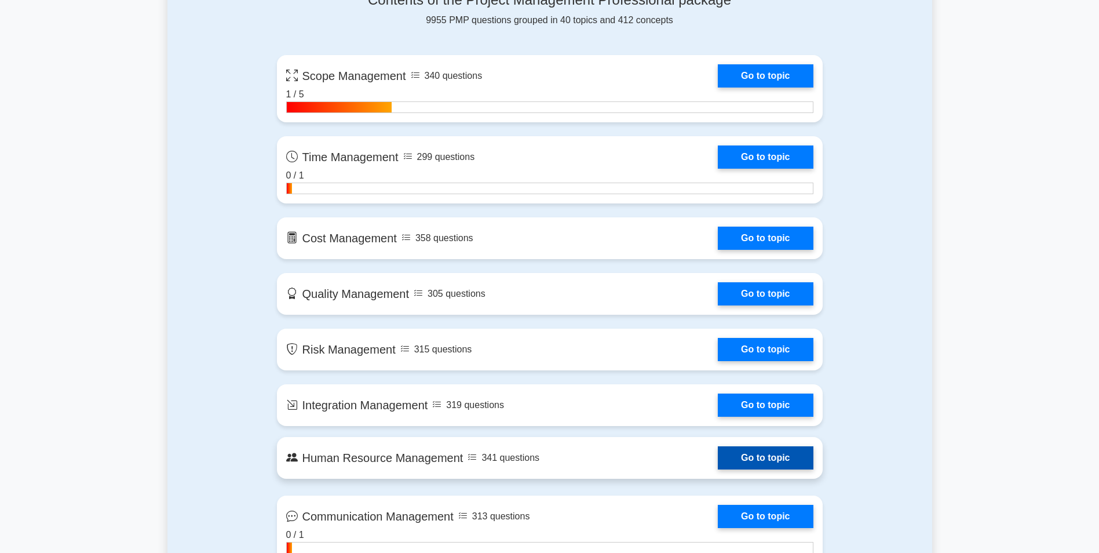
click at [779, 456] on link "Go to topic" at bounding box center [765, 457] width 95 height 23
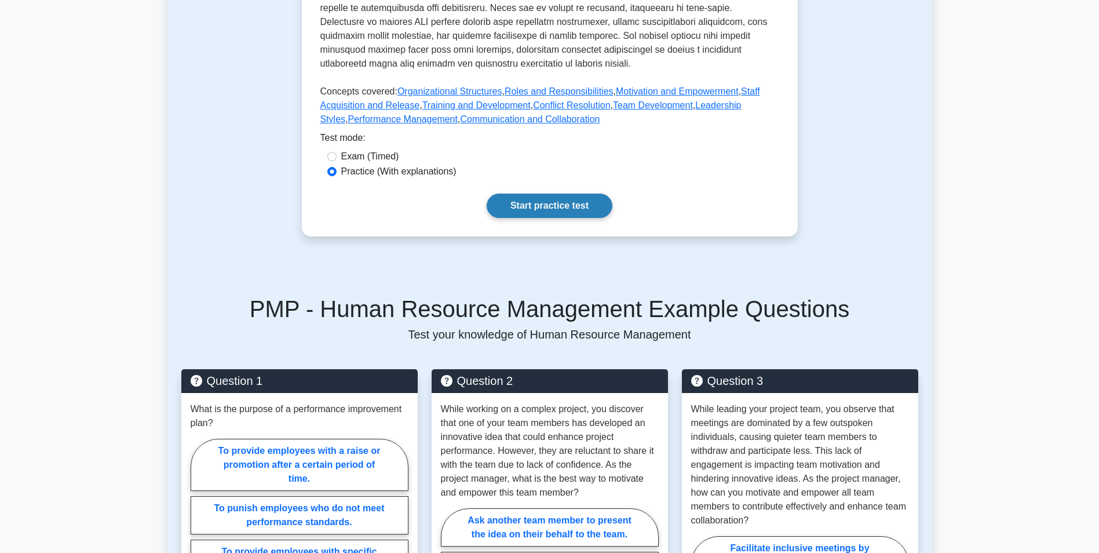
scroll to position [521, 0]
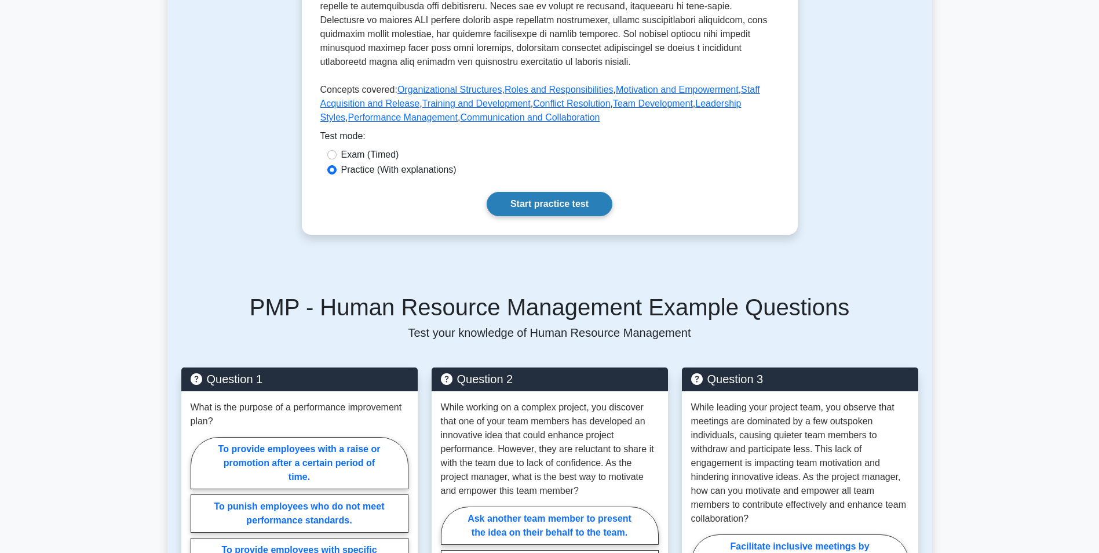
click at [536, 192] on link "Start practice test" at bounding box center [550, 204] width 126 height 24
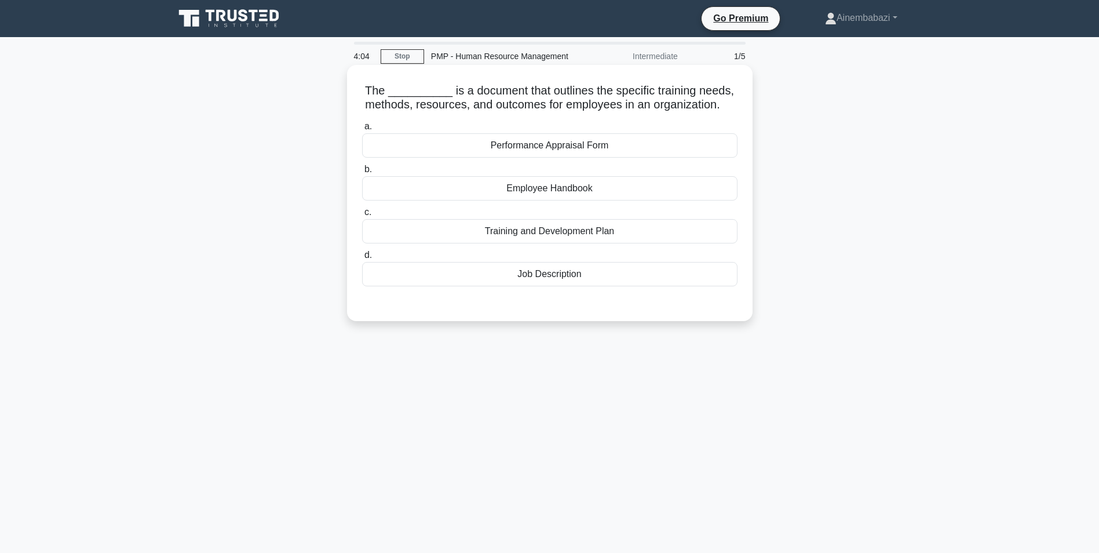
click at [541, 158] on div "Performance Appraisal Form" at bounding box center [549, 145] width 375 height 24
click at [362, 130] on input "a. Performance Appraisal Form" at bounding box center [362, 127] width 0 height 8
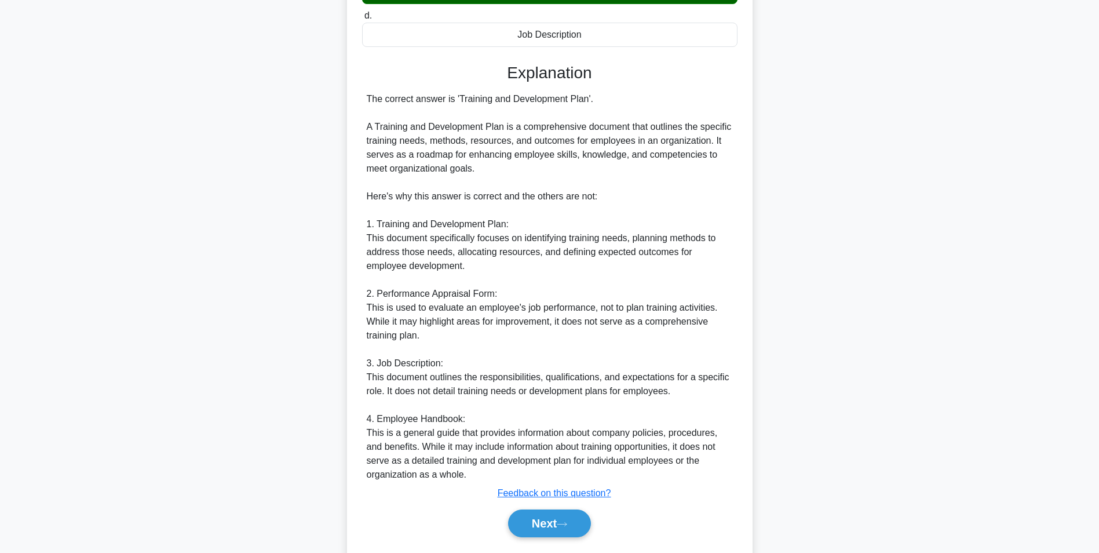
scroll to position [288, 0]
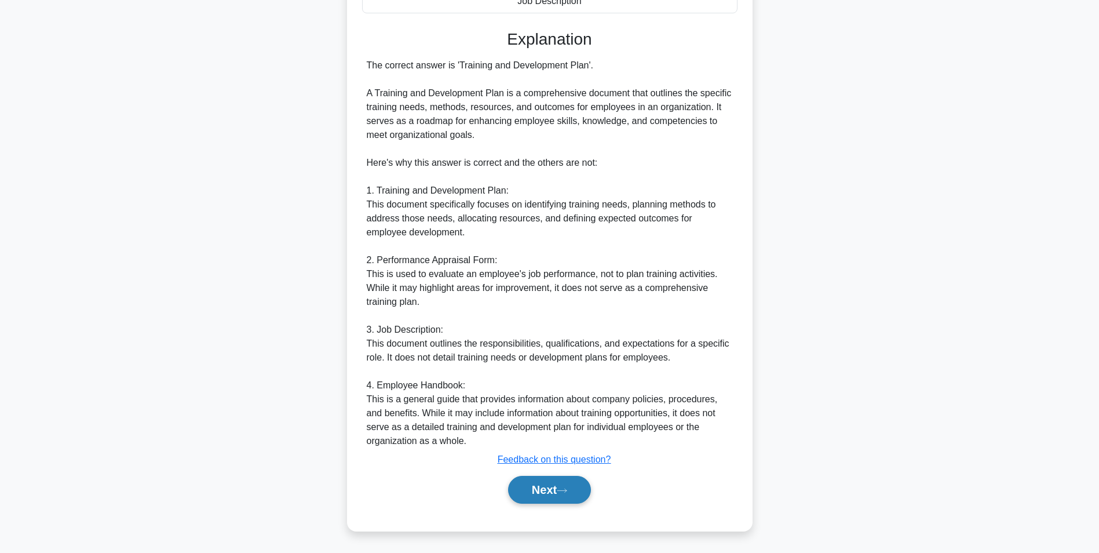
click at [547, 494] on button "Next" at bounding box center [549, 490] width 83 height 28
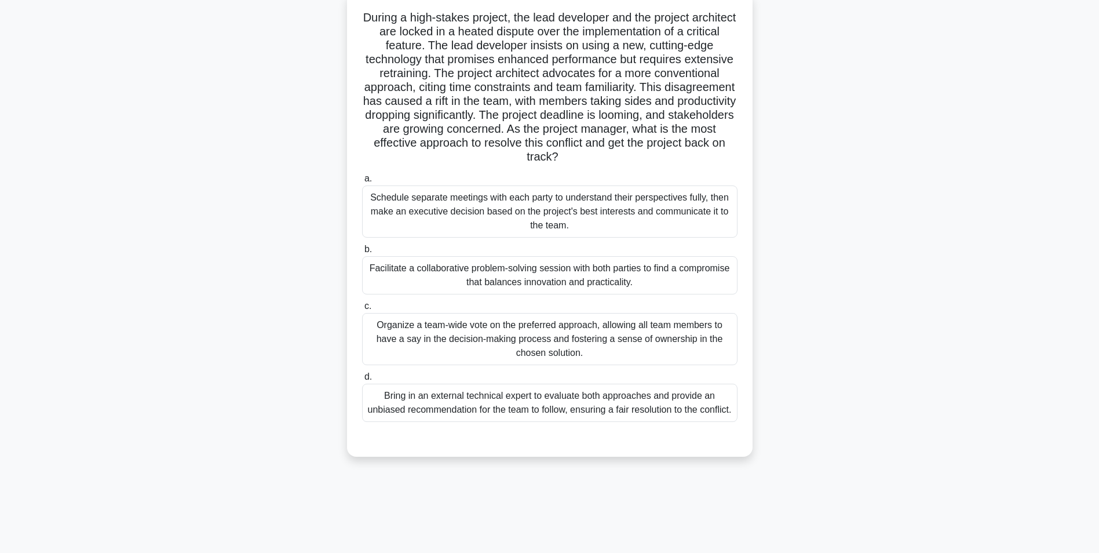
click at [487, 216] on div "Schedule separate meetings with each party to understand their perspectives ful…" at bounding box center [549, 211] width 375 height 52
click at [362, 182] on input "a. Schedule separate meetings with each party to understand their perspectives …" at bounding box center [362, 179] width 0 height 8
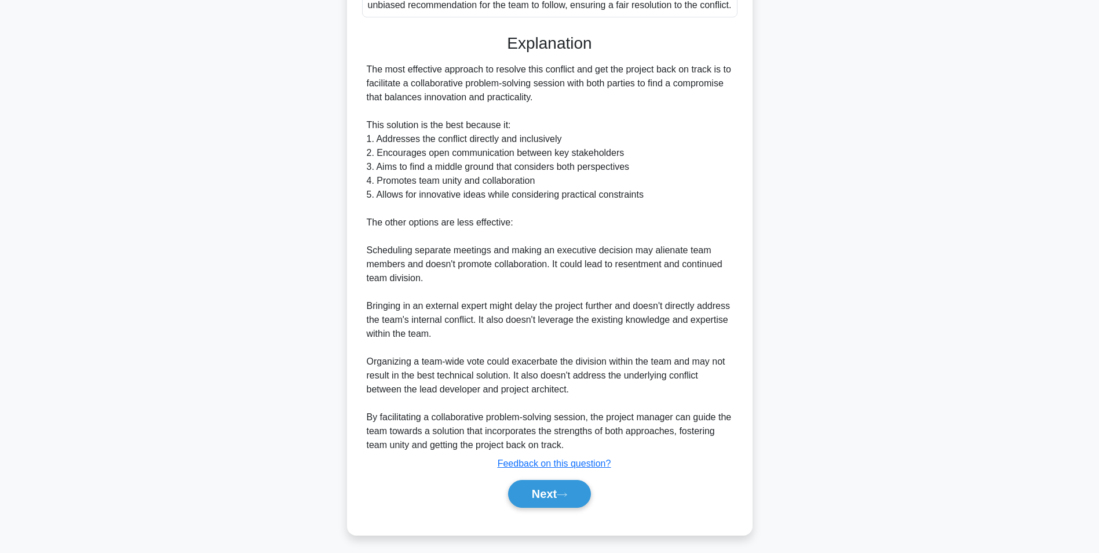
scroll to position [497, 0]
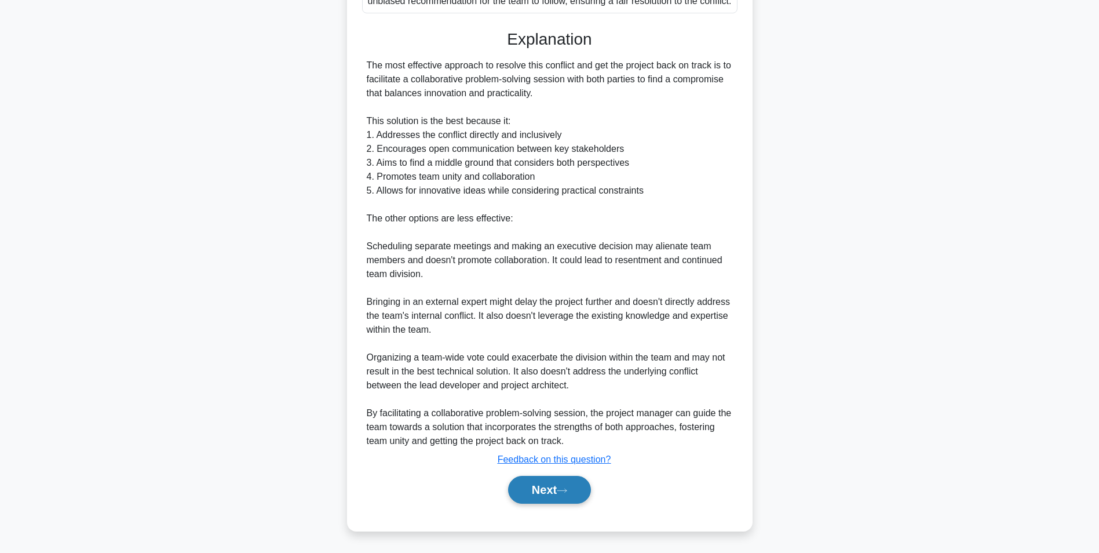
click at [542, 487] on button "Next" at bounding box center [549, 490] width 83 height 28
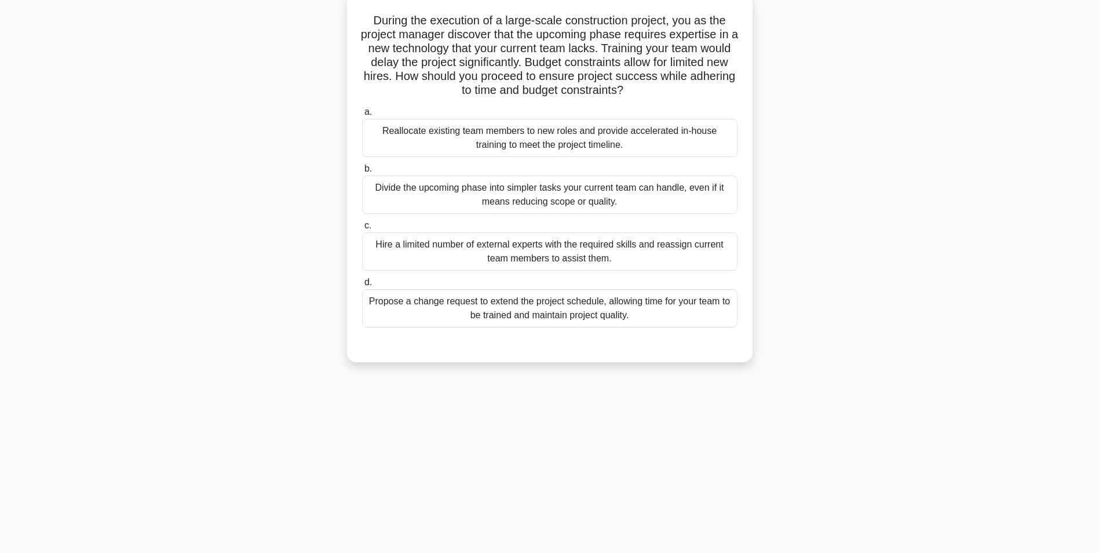
scroll to position [73, 0]
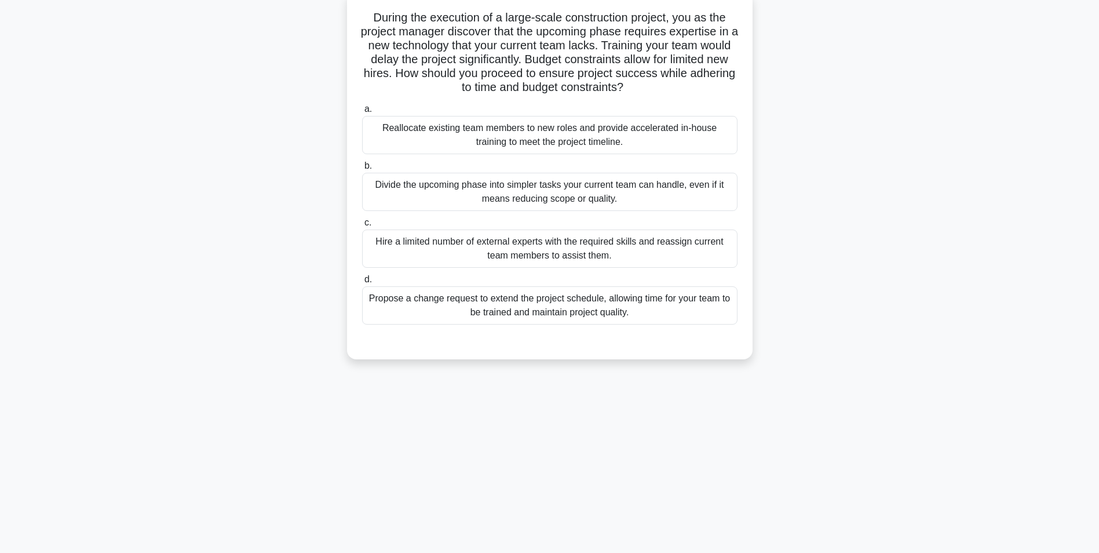
click at [583, 251] on div "Hire a limited number of external experts with the required skills and reassign…" at bounding box center [549, 248] width 375 height 38
click at [362, 227] on input "c. Hire a limited number of external experts with the required skills and reass…" at bounding box center [362, 223] width 0 height 8
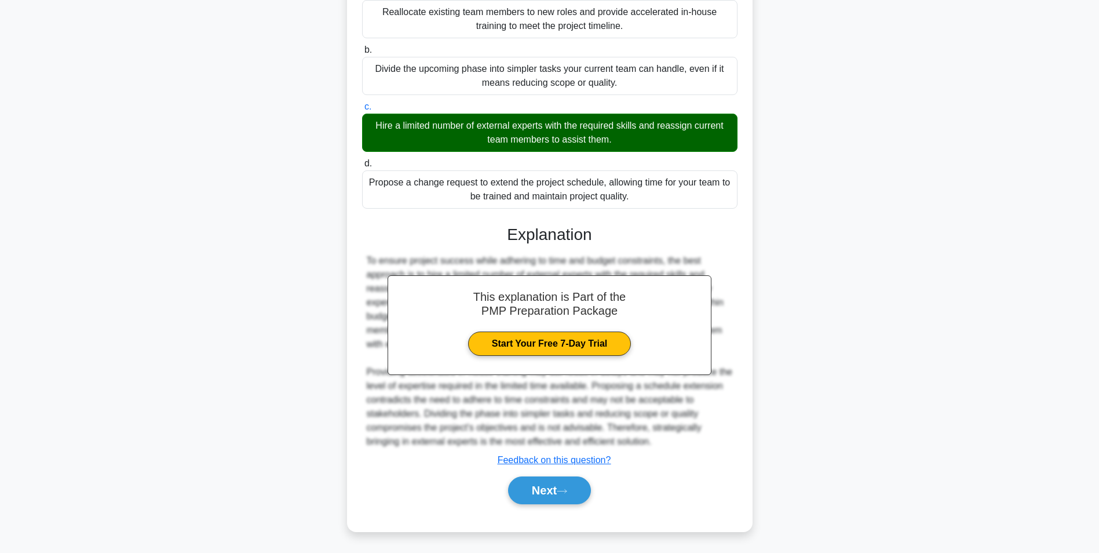
scroll to position [190, 0]
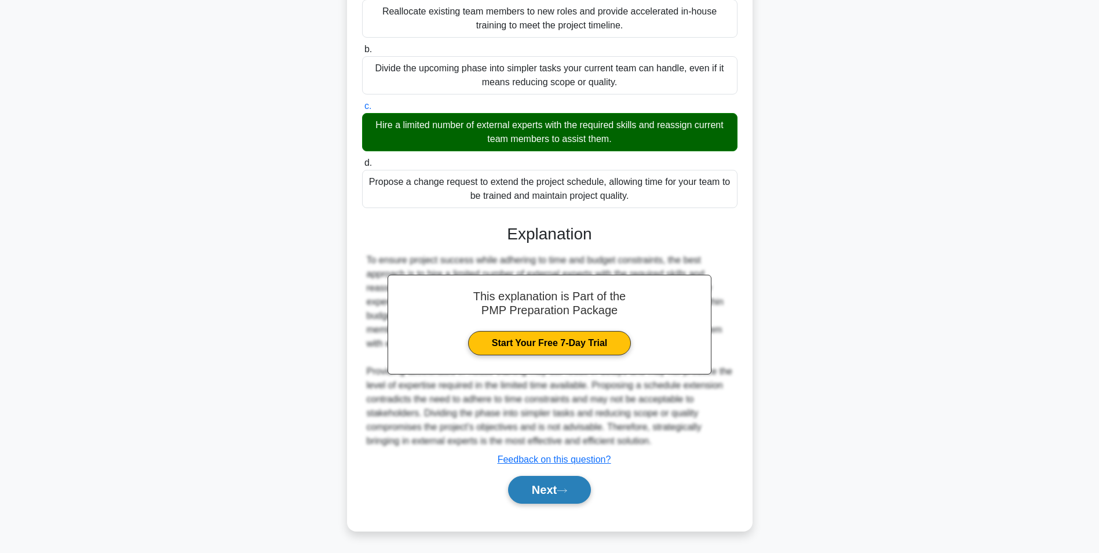
click at [543, 489] on button "Next" at bounding box center [549, 490] width 83 height 28
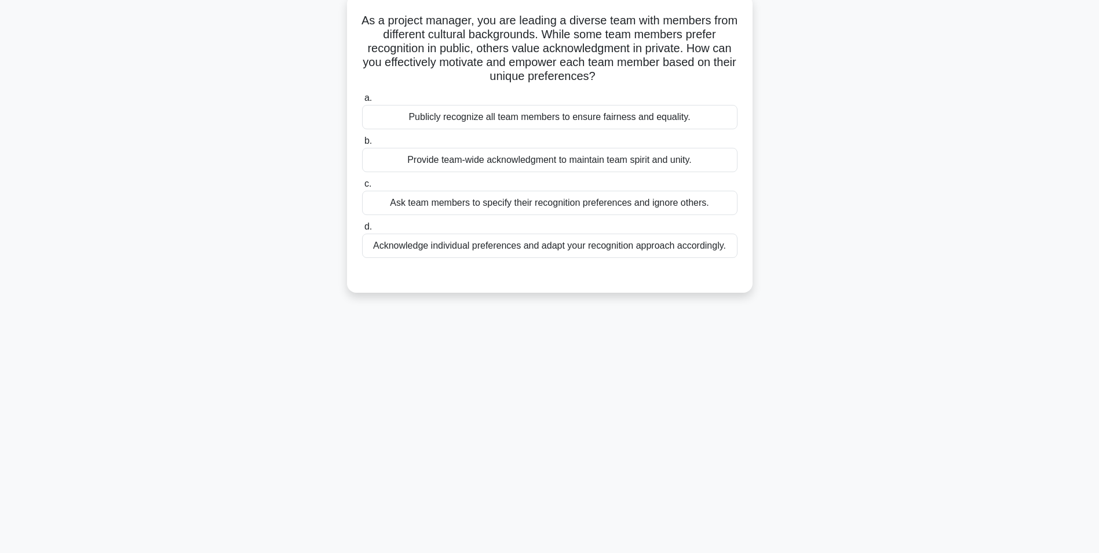
scroll to position [73, 0]
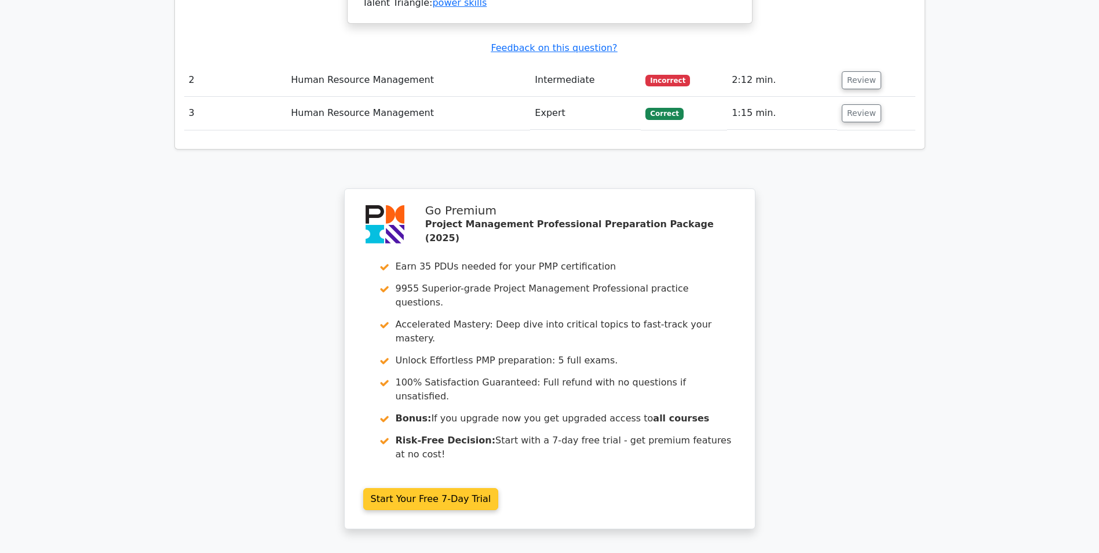
scroll to position [1680, 0]
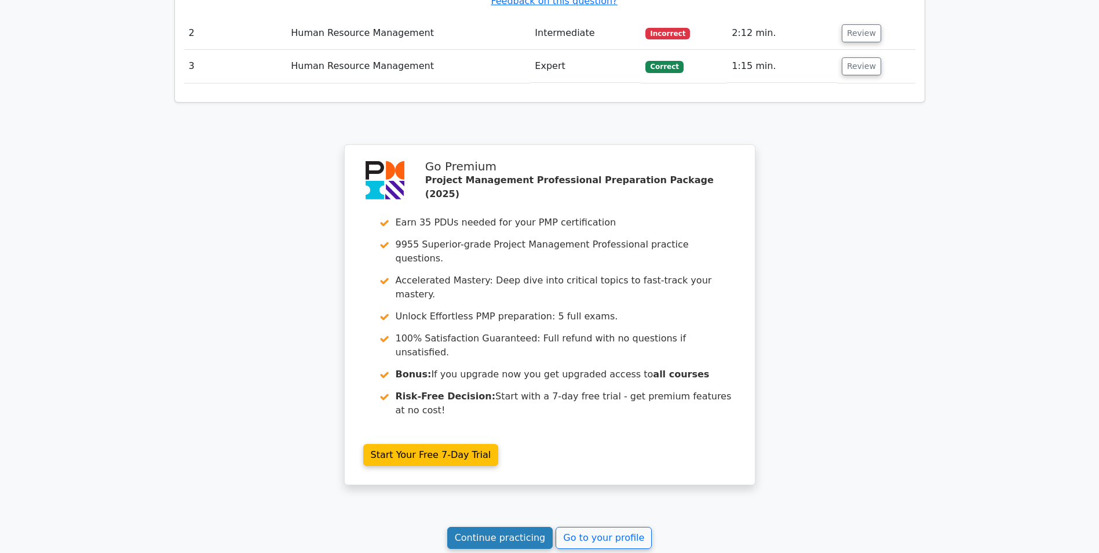
click at [521, 527] on link "Continue practicing" at bounding box center [500, 538] width 106 height 22
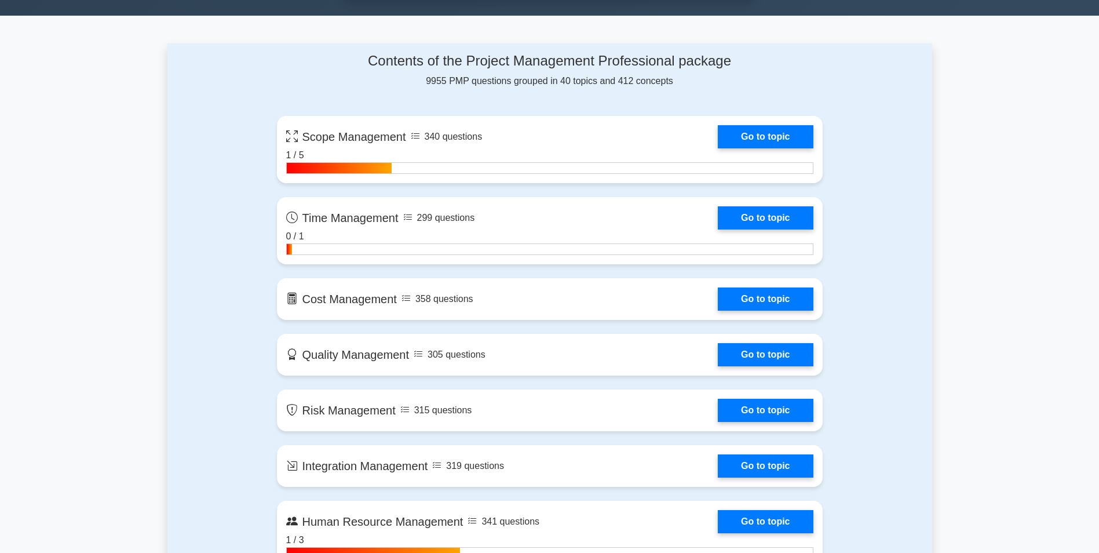
scroll to position [869, 0]
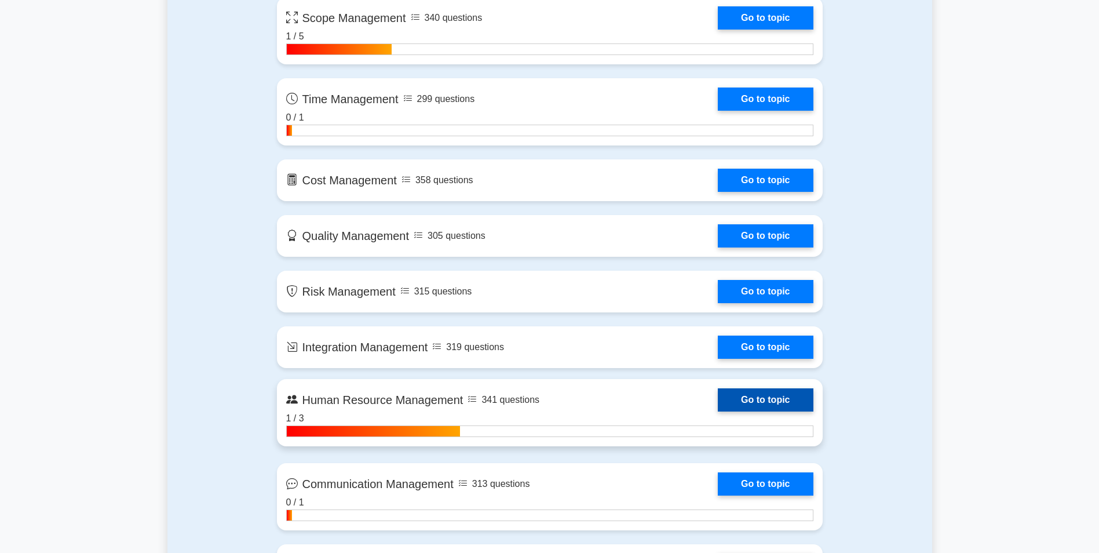
click at [766, 396] on link "Go to topic" at bounding box center [765, 399] width 95 height 23
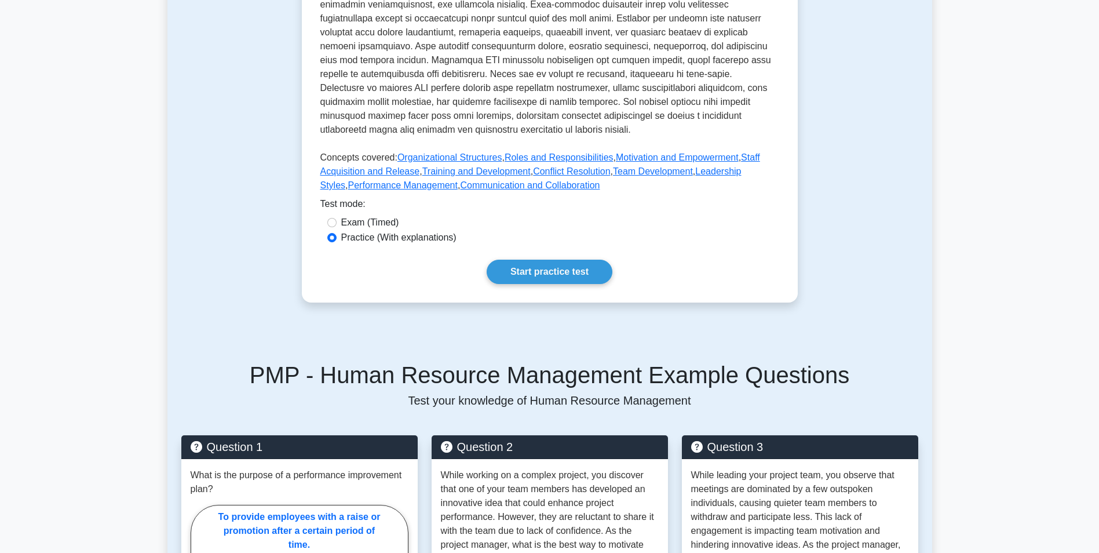
scroll to position [579, 0]
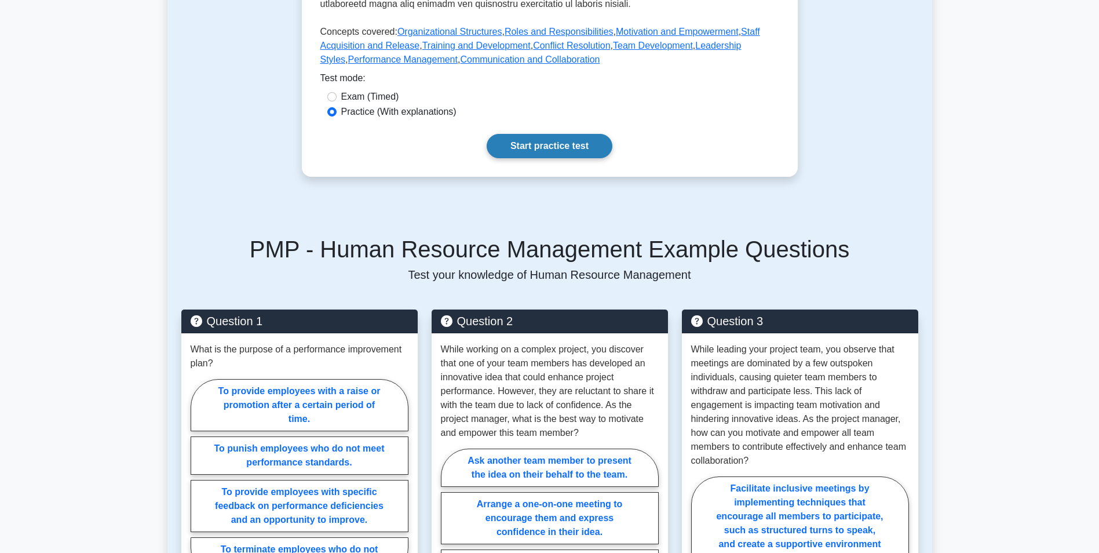
click at [530, 134] on link "Start practice test" at bounding box center [550, 146] width 126 height 24
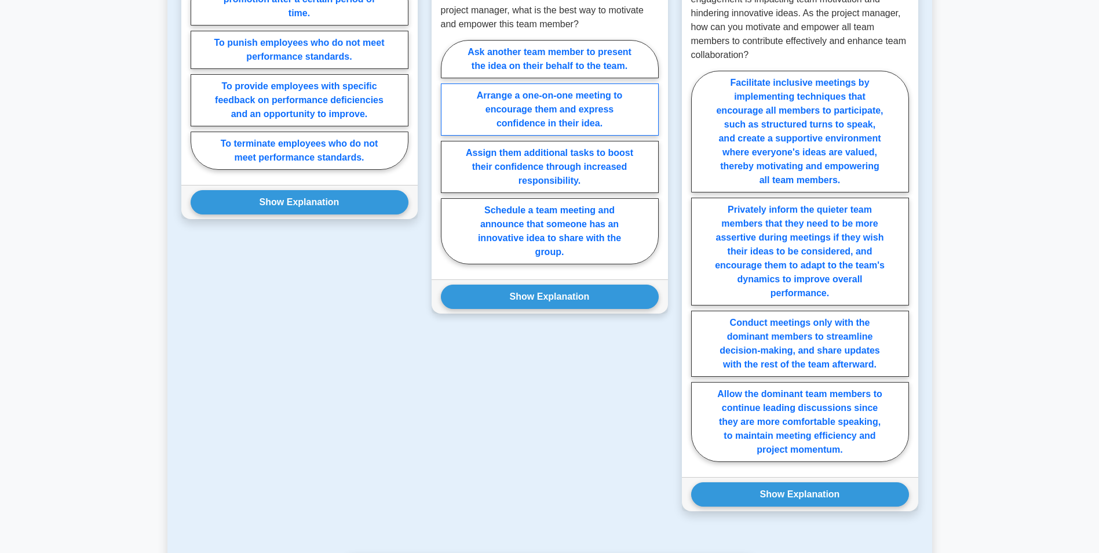
scroll to position [1217, 0]
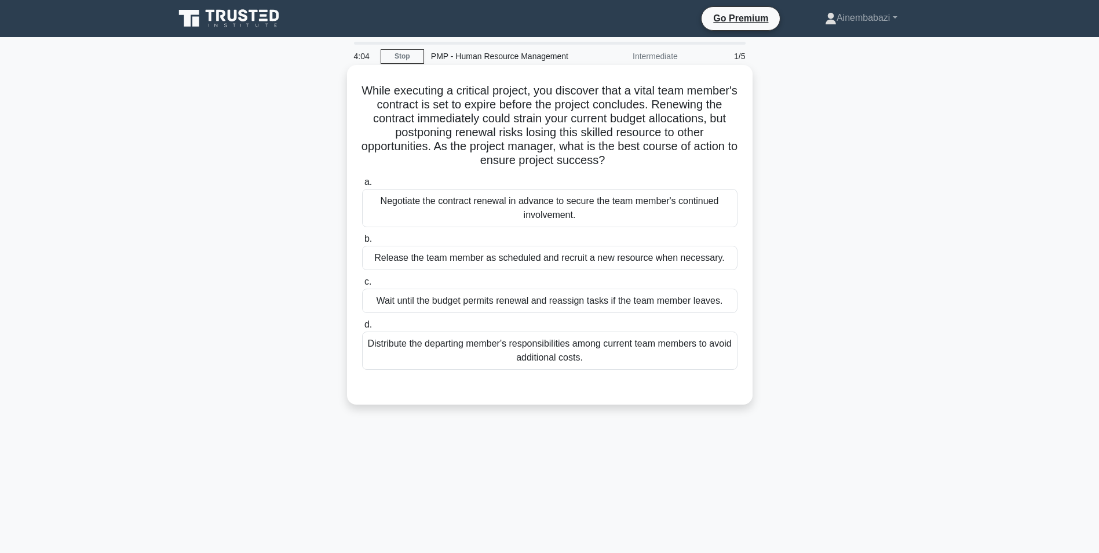
click at [528, 199] on div "Negotiate the contract renewal in advance to secure the team member's continued…" at bounding box center [549, 208] width 375 height 38
click at [362, 186] on input "a. Negotiate the contract renewal in advance to secure the team member's contin…" at bounding box center [362, 182] width 0 height 8
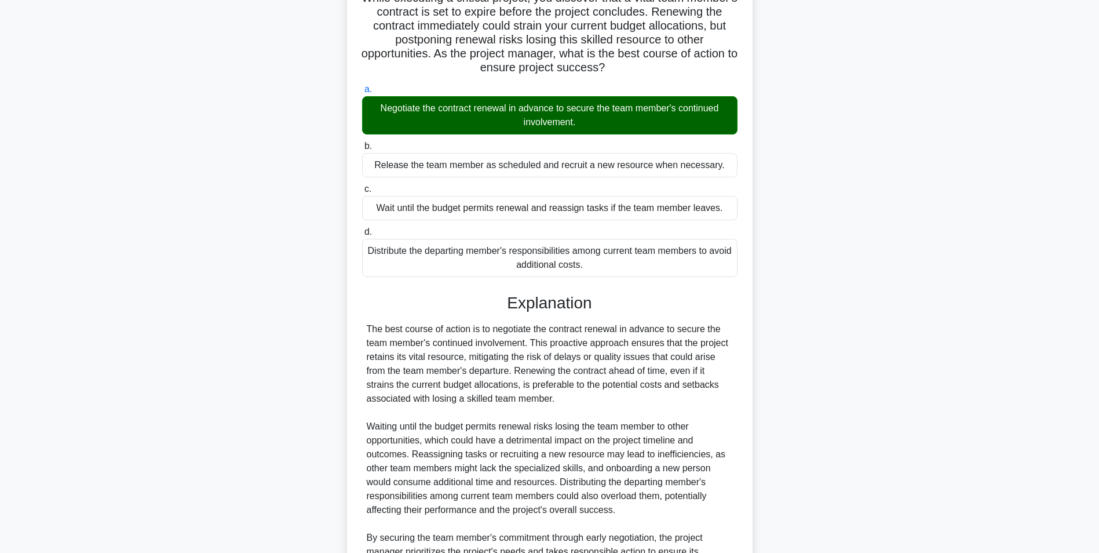
scroll to position [218, 0]
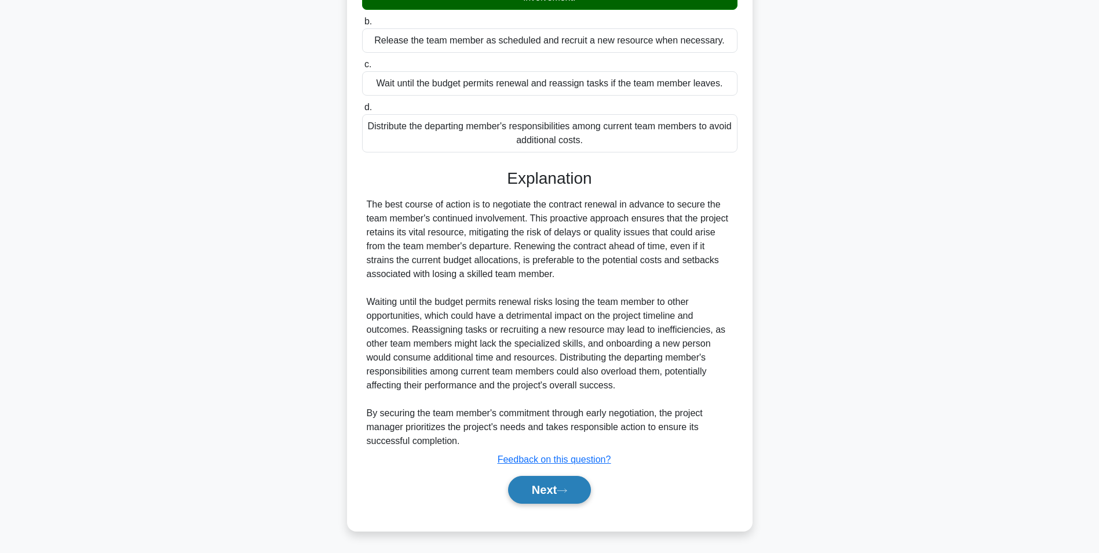
click at [554, 485] on button "Next" at bounding box center [549, 490] width 83 height 28
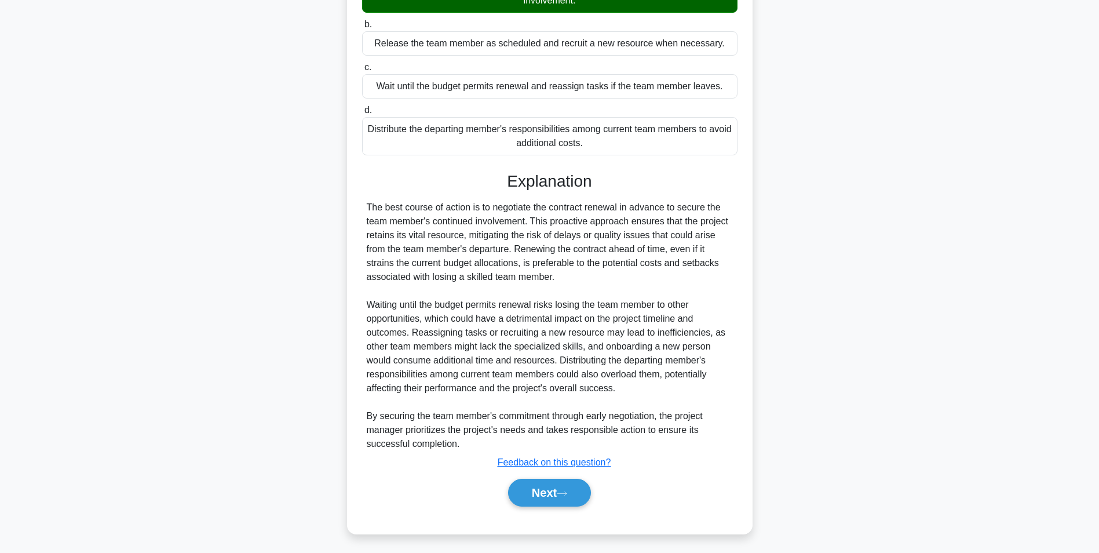
scroll to position [73, 0]
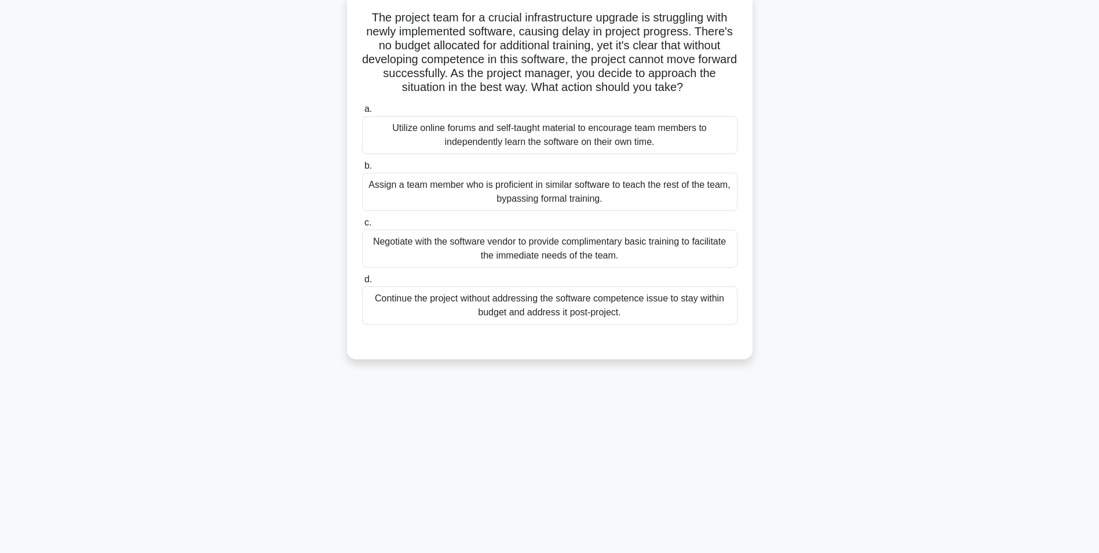
click at [588, 247] on div "Negotiate with the software vendor to provide complimentary basic training to f…" at bounding box center [549, 248] width 375 height 38
click at [362, 227] on input "c. Negotiate with the software vendor to provide complimentary basic training t…" at bounding box center [362, 223] width 0 height 8
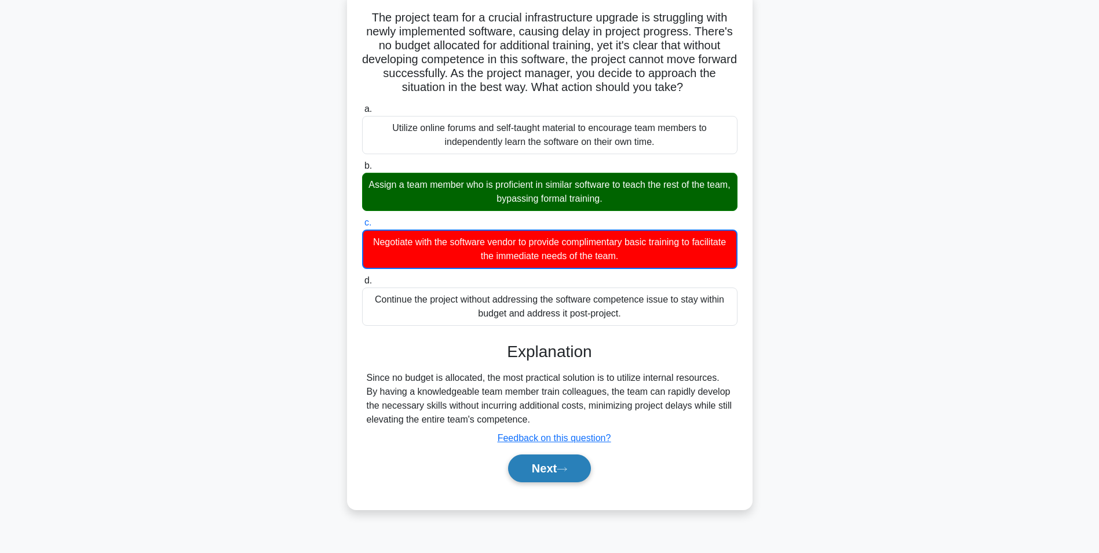
click at [559, 465] on button "Next" at bounding box center [549, 468] width 83 height 28
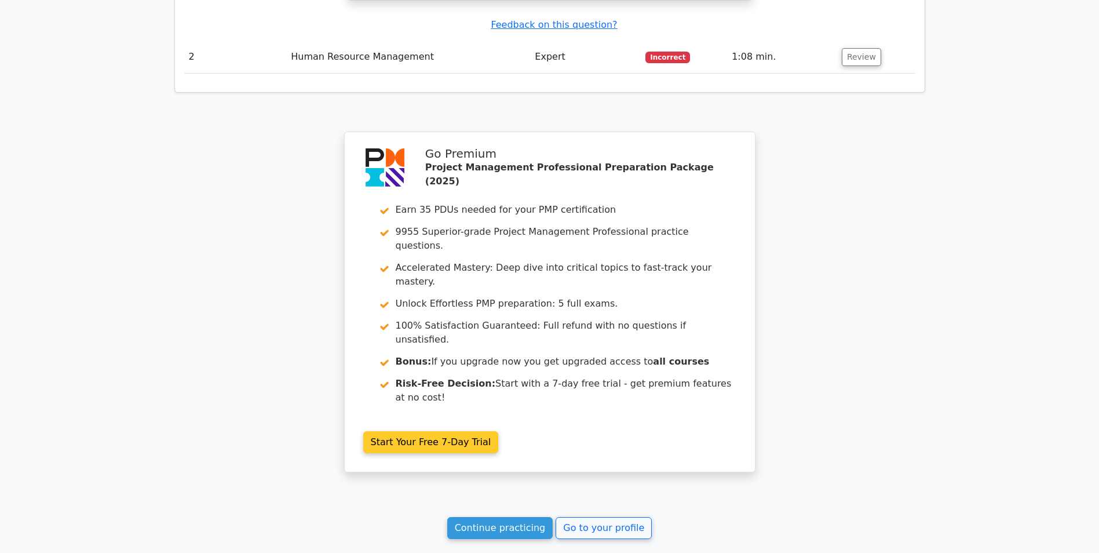
scroll to position [1638, 0]
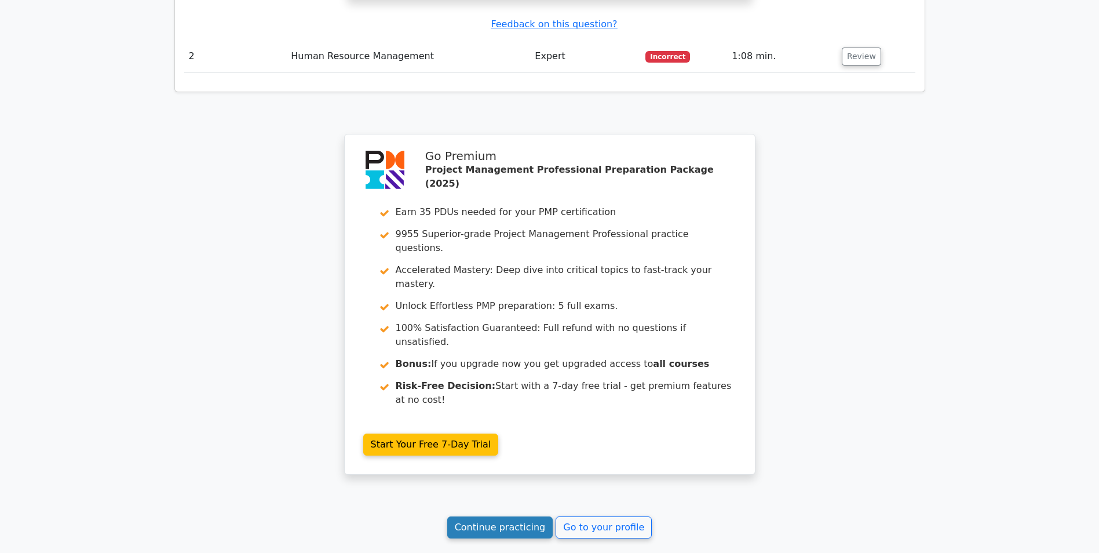
click at [523, 516] on link "Continue practicing" at bounding box center [500, 527] width 106 height 22
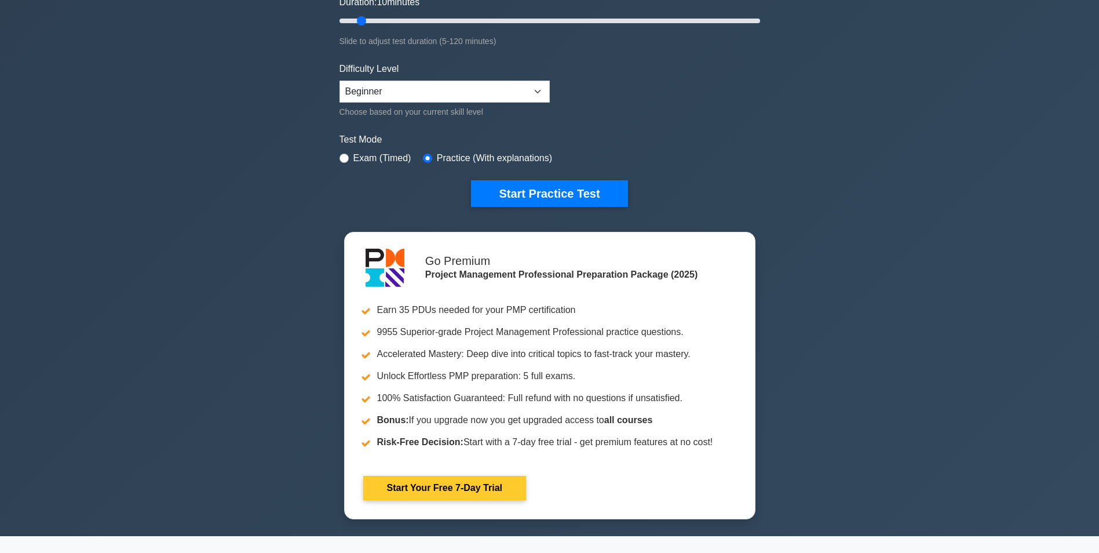
scroll to position [232, 0]
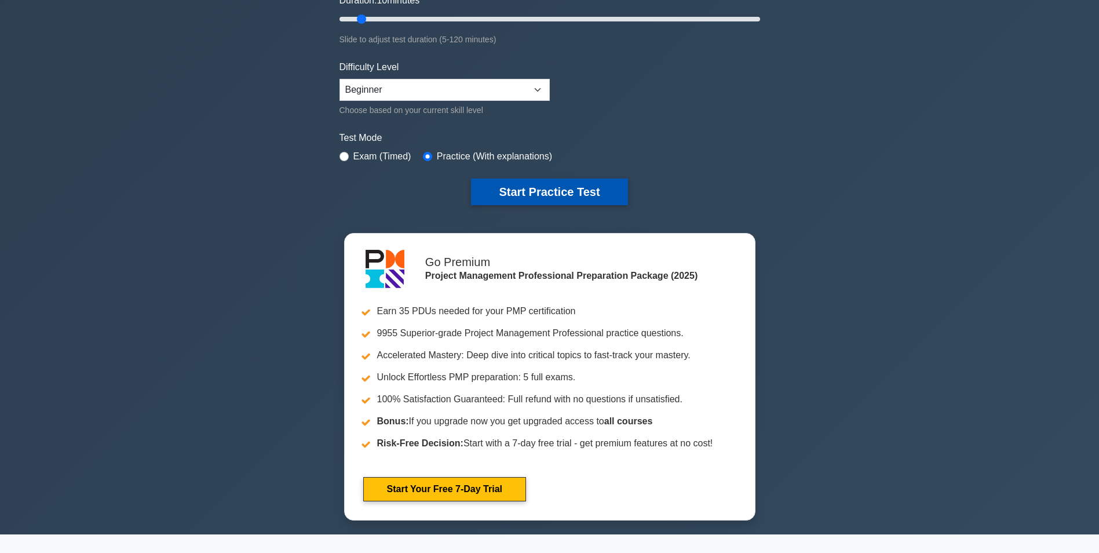
click at [554, 191] on button "Start Practice Test" at bounding box center [549, 191] width 156 height 27
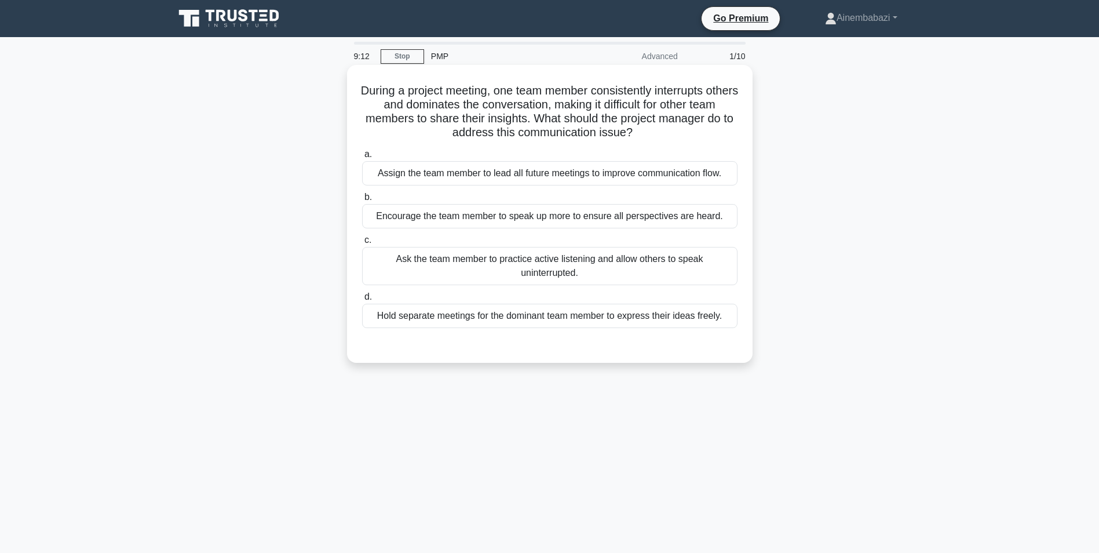
click at [472, 312] on div "Hold separate meetings for the dominant team member to express their ideas free…" at bounding box center [549, 316] width 375 height 24
click at [362, 301] on input "d. Hold separate meetings for the dominant team member to express their ideas f…" at bounding box center [362, 297] width 0 height 8
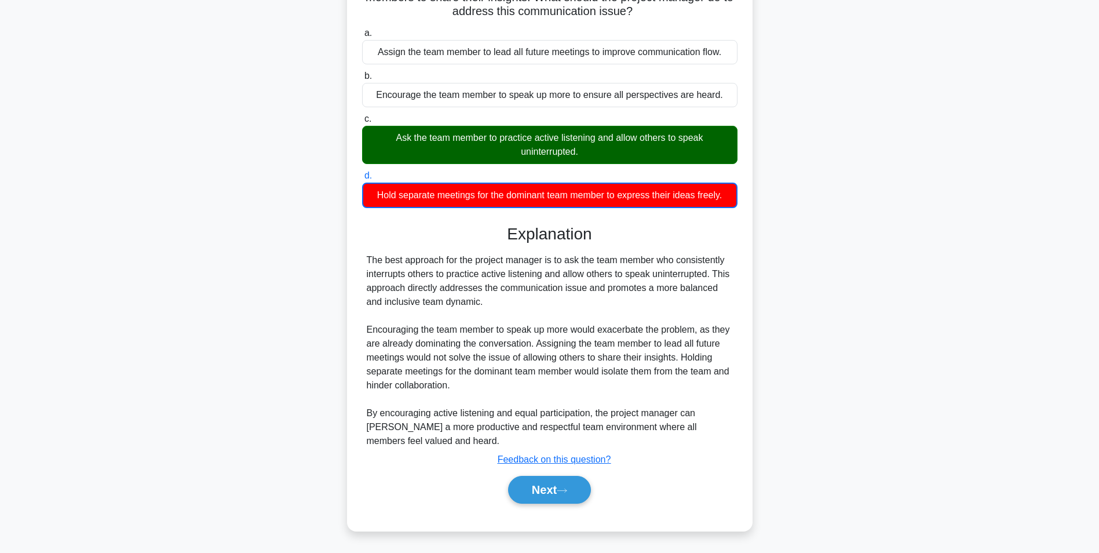
scroll to position [122, 0]
click at [543, 488] on button "Next" at bounding box center [549, 490] width 83 height 28
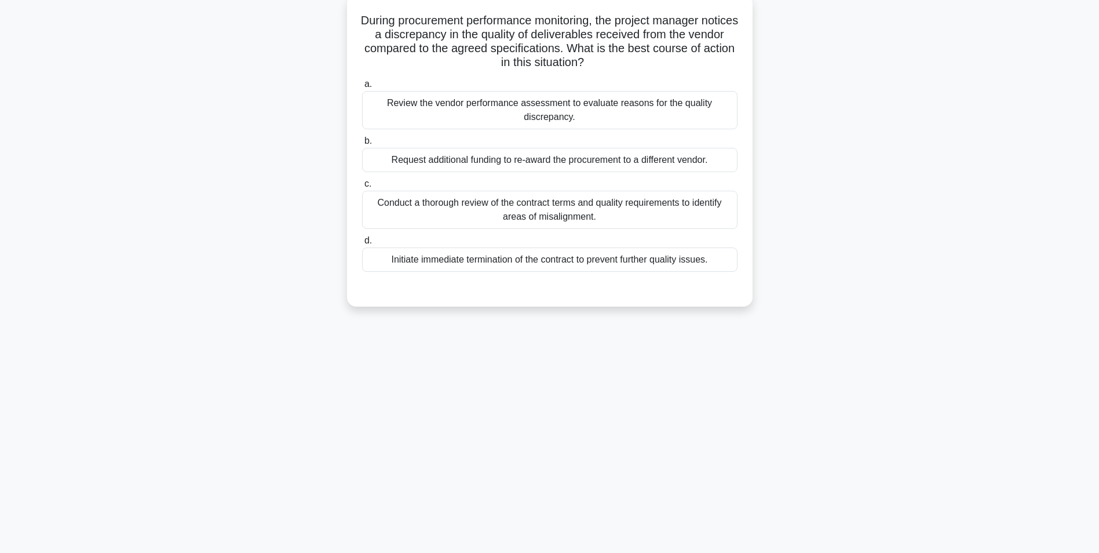
scroll to position [73, 0]
click at [574, 112] on div "Review the vendor performance assessment to evaluate reasons for the quality di…" at bounding box center [549, 107] width 375 height 38
click at [362, 85] on input "a. Review the vendor performance assessment to evaluate reasons for the quality…" at bounding box center [362, 82] width 0 height 8
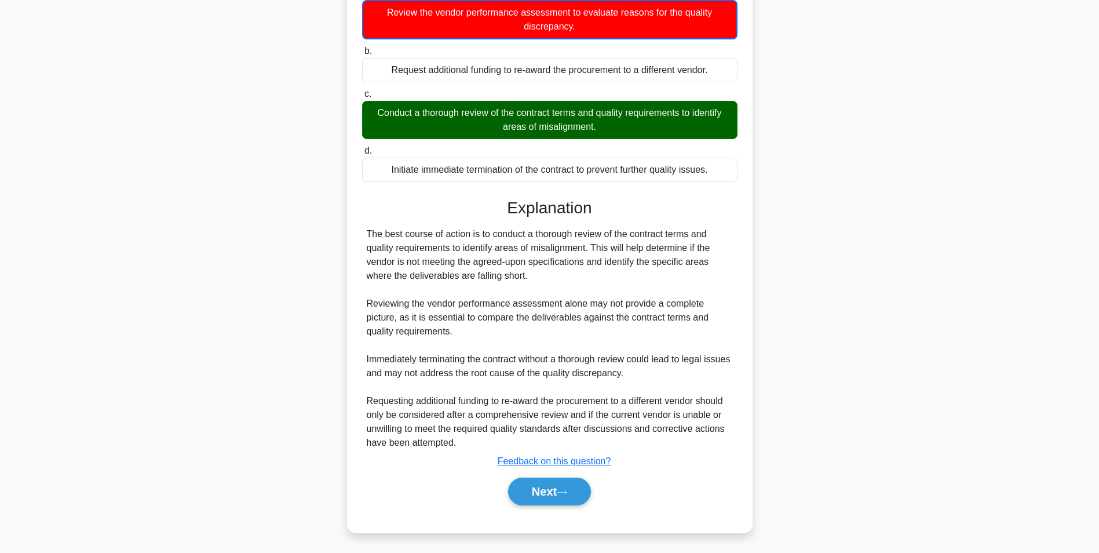
scroll to position [163, 0]
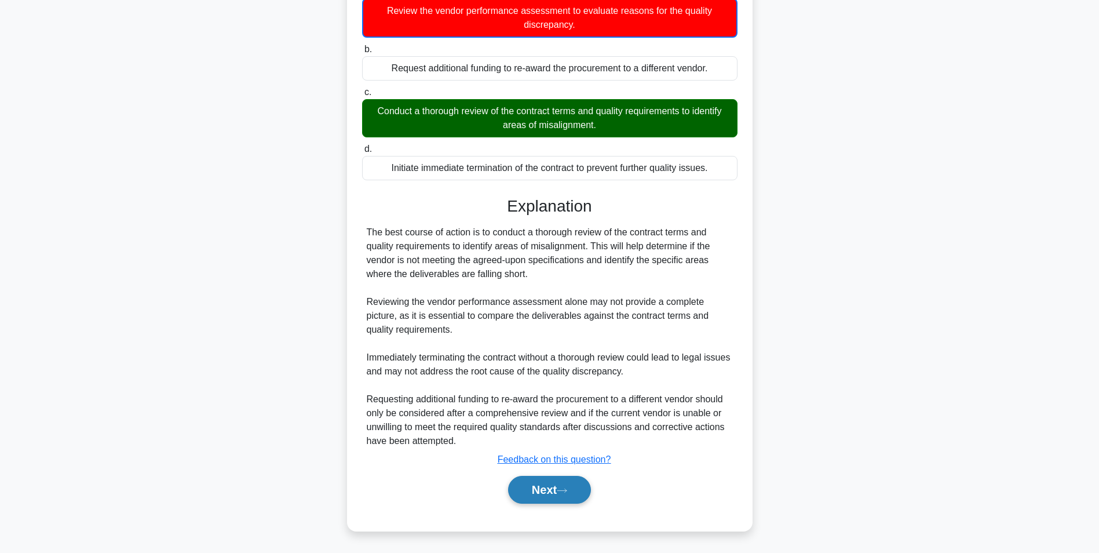
click at [554, 487] on button "Next" at bounding box center [549, 490] width 83 height 28
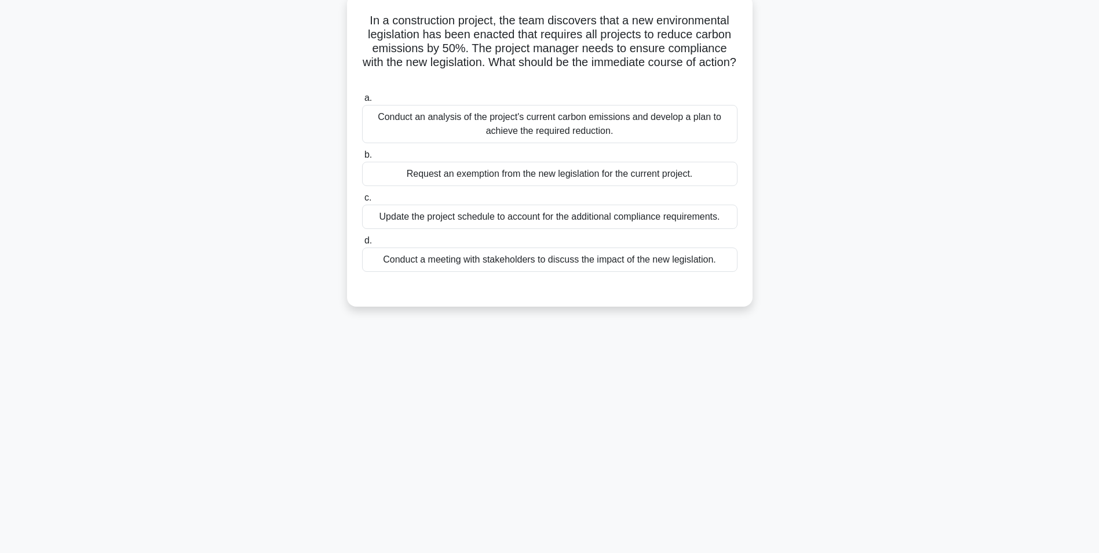
scroll to position [73, 0]
